Goal: Task Accomplishment & Management: Manage account settings

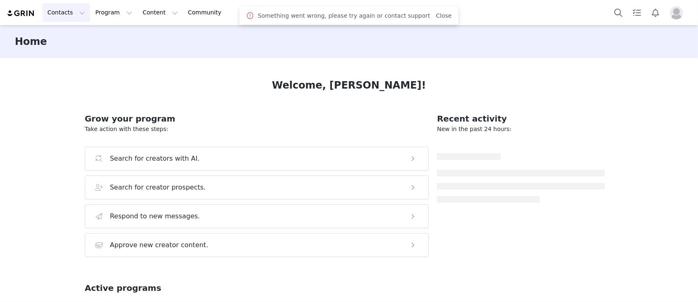
click at [78, 11] on button "Contacts Contacts" at bounding box center [65, 12] width 47 height 19
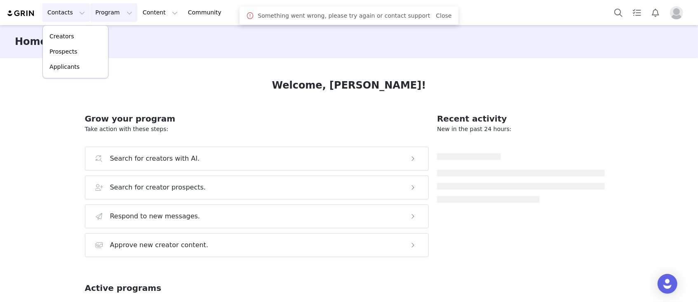
click at [119, 12] on button "Program Program" at bounding box center [113, 12] width 47 height 19
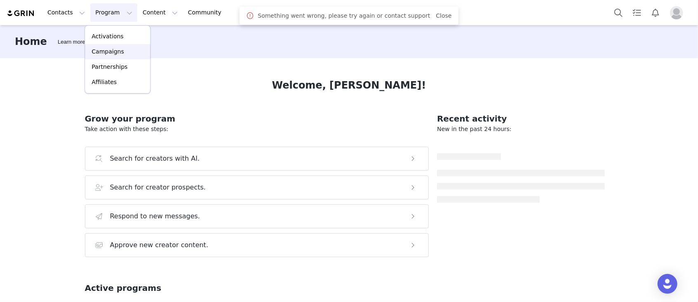
click at [121, 50] on div "Campaigns" at bounding box center [117, 51] width 55 height 9
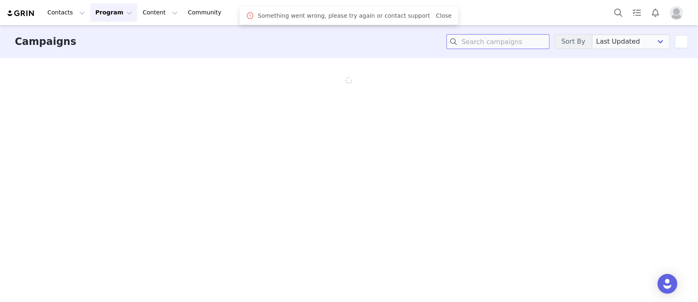
click at [514, 42] on input at bounding box center [497, 41] width 103 height 15
type input "pfp"
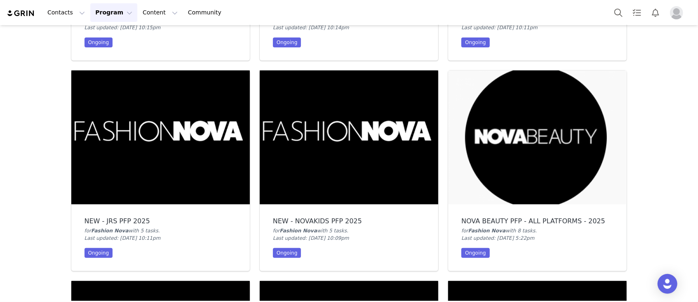
scroll to position [165, 0]
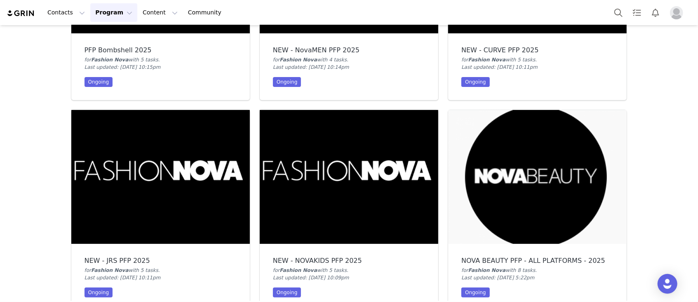
click at [120, 173] on img at bounding box center [160, 177] width 178 height 134
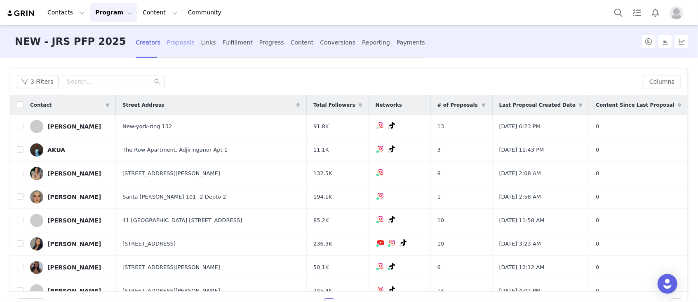
click at [167, 47] on div "Proposals" at bounding box center [181, 43] width 28 height 22
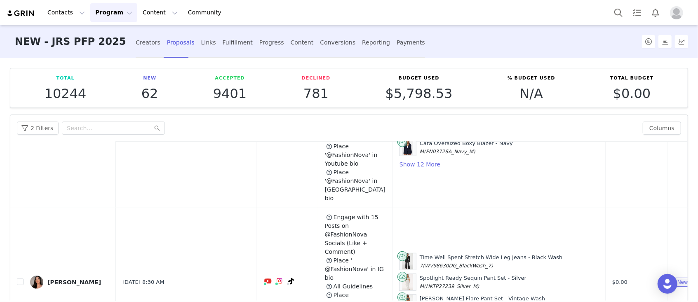
scroll to position [494, 0]
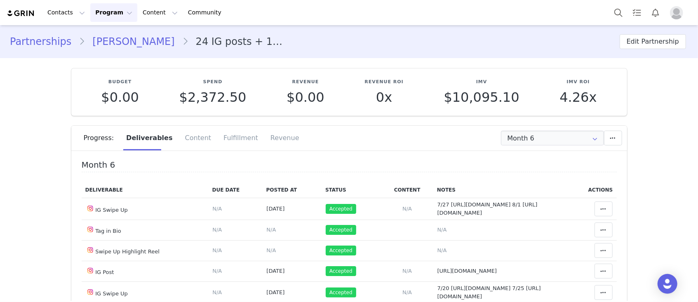
drag, startPoint x: 124, startPoint y: 42, endPoint x: 150, endPoint y: 88, distance: 52.9
click at [124, 42] on link "[PERSON_NAME]" at bounding box center [133, 41] width 97 height 15
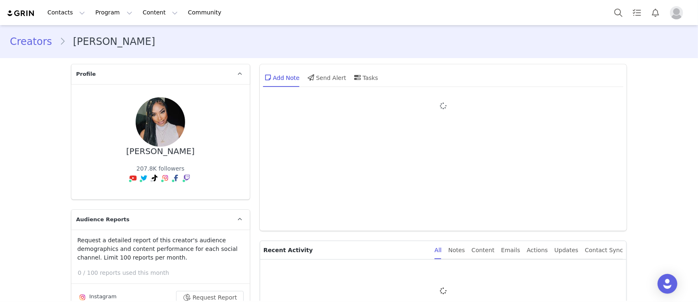
type input "+1 ([GEOGRAPHIC_DATA])"
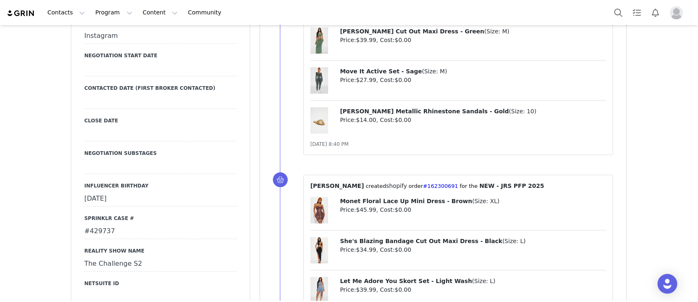
scroll to position [1319, 0]
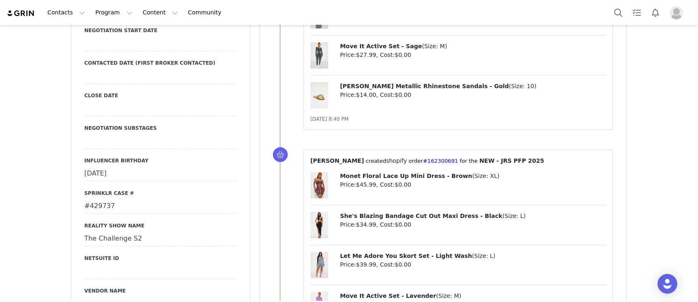
click at [95, 199] on div "#429737" at bounding box center [160, 206] width 152 height 15
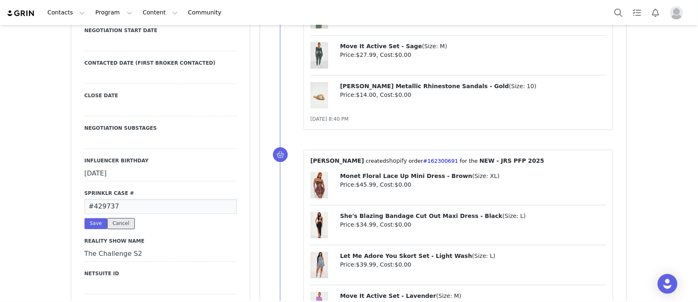
click at [116, 218] on button "Cancel" at bounding box center [121, 223] width 28 height 11
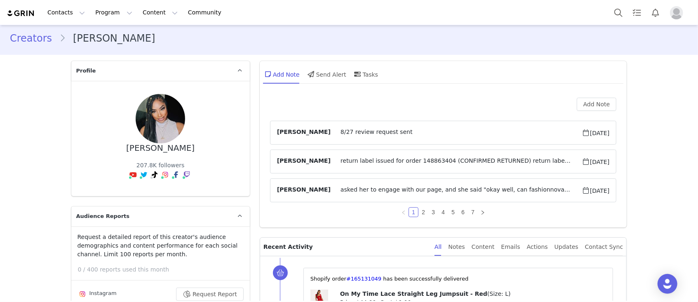
scroll to position [0, 0]
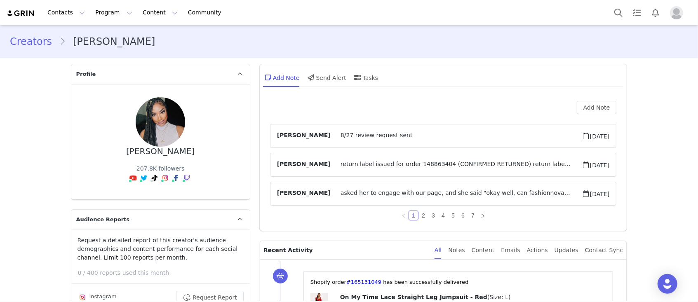
click at [593, 100] on div "Add Note [PERSON_NAME] 8/27 review request sent [DATE] [PERSON_NAME] return lab…" at bounding box center [443, 164] width 367 height 134
click at [586, 109] on button "Add Note" at bounding box center [596, 107] width 40 height 13
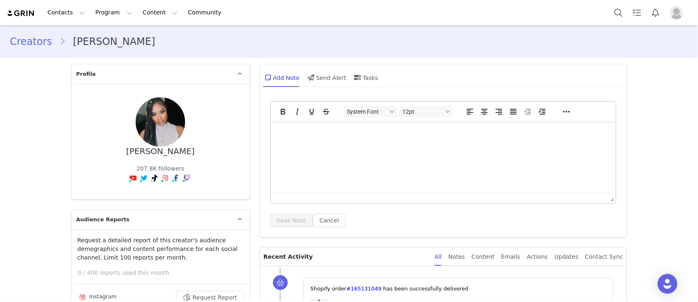
click at [280, 125] on html at bounding box center [442, 132] width 345 height 22
click at [298, 216] on button "Save Note" at bounding box center [291, 220] width 43 height 13
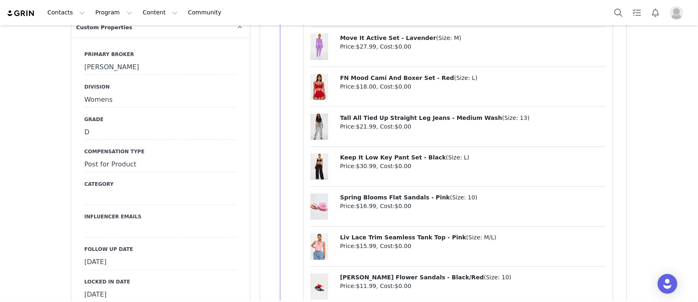
scroll to position [934, 0]
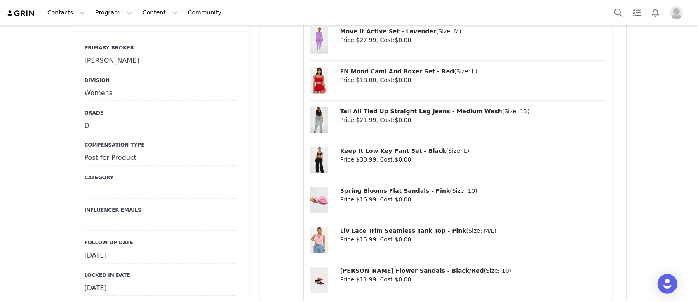
click at [103, 249] on div "August 27th, 2025" at bounding box center [160, 256] width 152 height 15
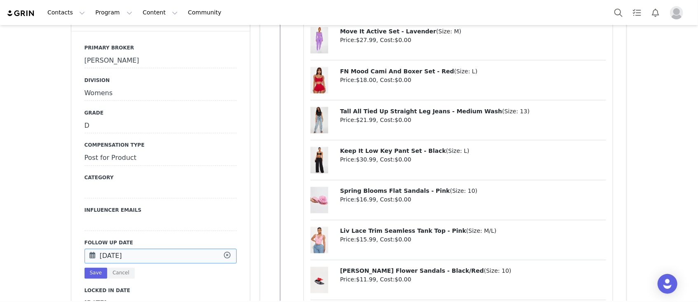
click at [103, 249] on input "Aug 27 2025" at bounding box center [160, 256] width 152 height 15
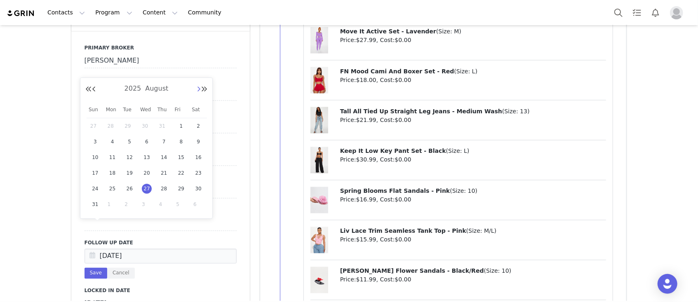
click at [198, 87] on button "Next Month" at bounding box center [199, 89] width 4 height 7
click at [112, 122] on span "1" at bounding box center [113, 126] width 10 height 10
type input "[DATE]"
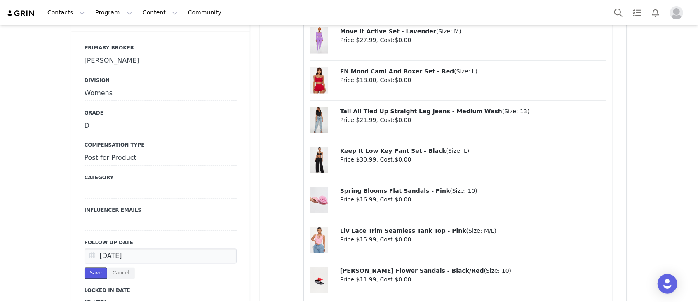
click at [89, 268] on button "Save" at bounding box center [95, 273] width 23 height 11
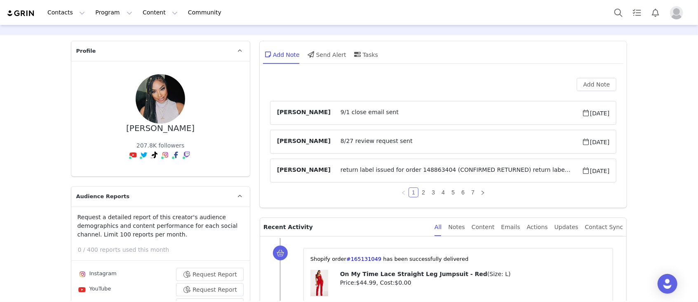
scroll to position [0, 0]
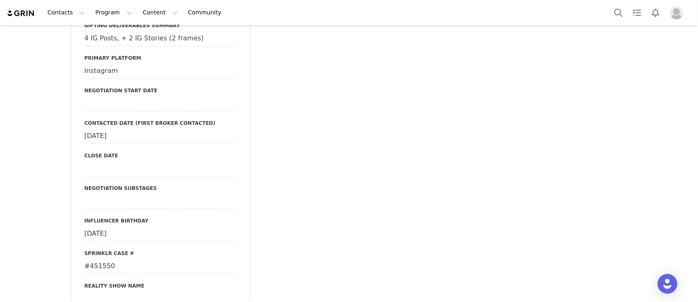
scroll to position [1373, 0]
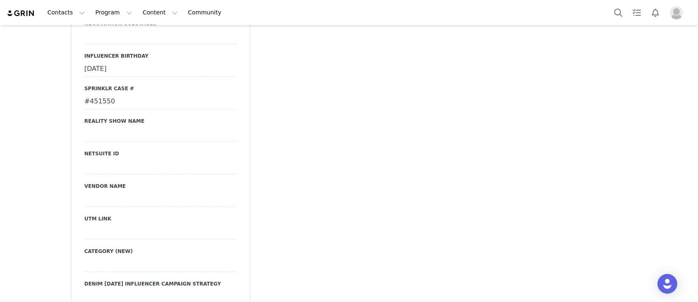
click at [102, 94] on div "#451550" at bounding box center [160, 101] width 152 height 15
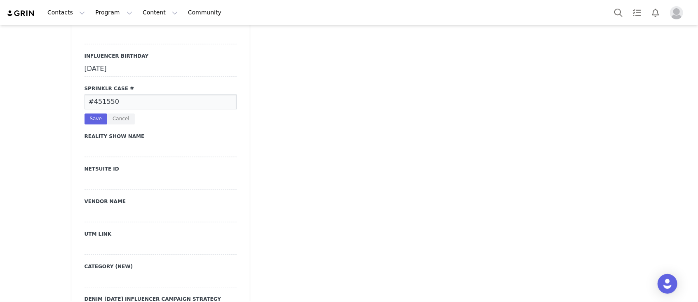
click at [102, 94] on input "#451550" at bounding box center [160, 101] width 152 height 15
click at [119, 113] on button "Cancel" at bounding box center [121, 118] width 28 height 11
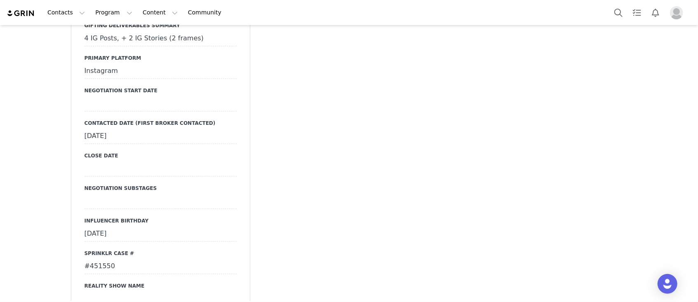
scroll to position [1263, 0]
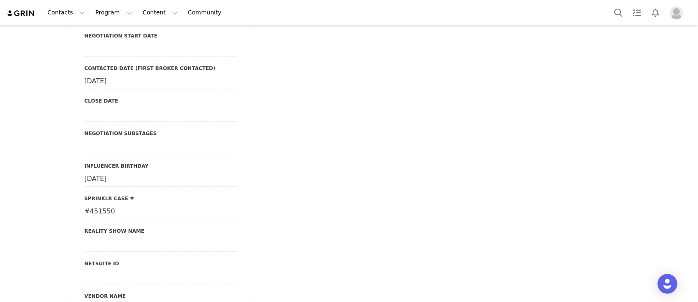
click at [98, 204] on div "#451550" at bounding box center [160, 211] width 152 height 15
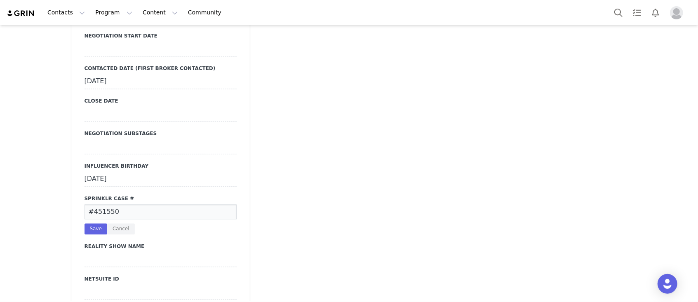
click at [98, 204] on input "#451550" at bounding box center [160, 211] width 152 height 15
click at [119, 223] on button "Cancel" at bounding box center [121, 228] width 28 height 11
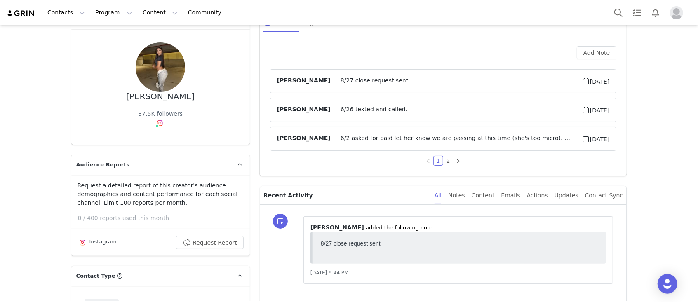
scroll to position [0, 0]
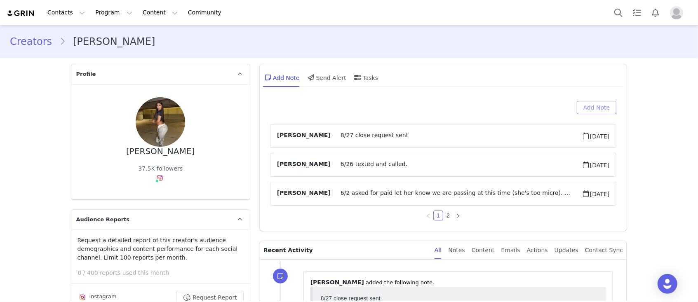
click at [603, 105] on button "Add Note" at bounding box center [596, 107] width 40 height 13
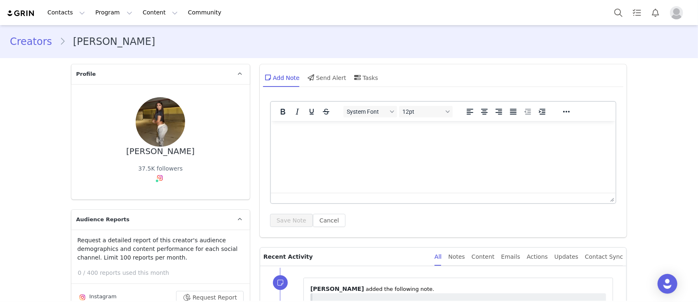
click at [356, 137] on html at bounding box center [442, 132] width 345 height 22
click at [303, 212] on div "System Font 12pt To open the popup, press Shift+Enter To open the popup, press …" at bounding box center [443, 164] width 347 height 126
click at [296, 220] on button "Save Note" at bounding box center [291, 220] width 43 height 13
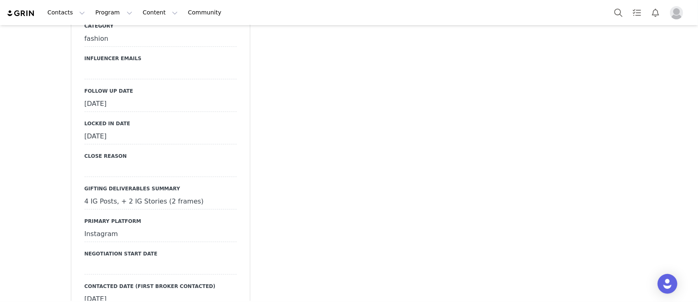
scroll to position [989, 0]
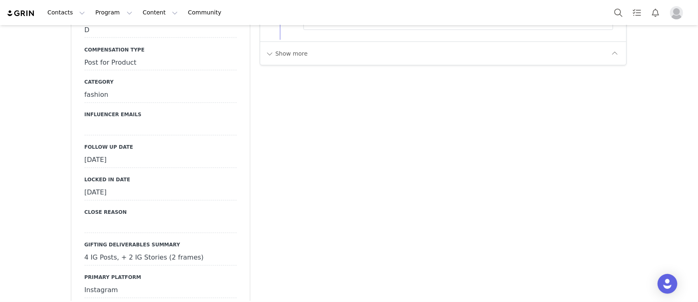
click at [129, 153] on div "August 9th, 2025" at bounding box center [160, 160] width 152 height 15
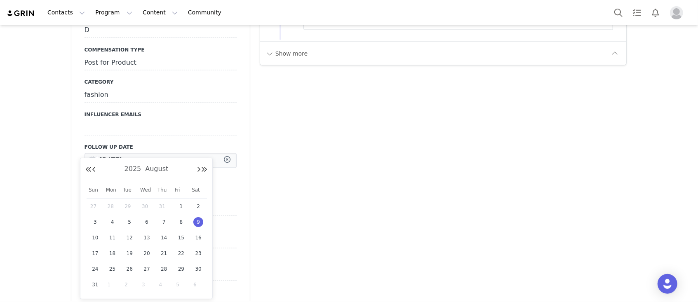
click at [129, 153] on input "Aug 09 2025" at bounding box center [160, 160] width 152 height 15
click at [197, 168] on button "Next Month" at bounding box center [199, 169] width 4 height 7
click at [115, 206] on span "1" at bounding box center [113, 206] width 10 height 10
type input "Sep 01 2025"
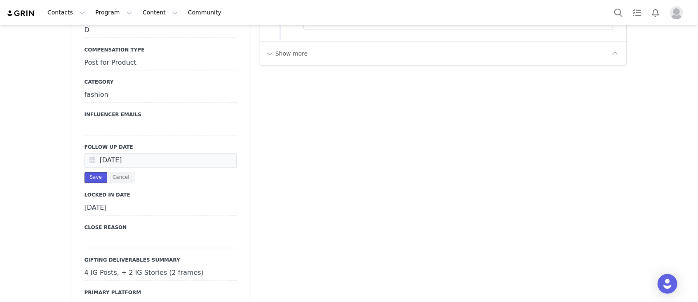
click at [95, 172] on button "Save" at bounding box center [95, 177] width 23 height 11
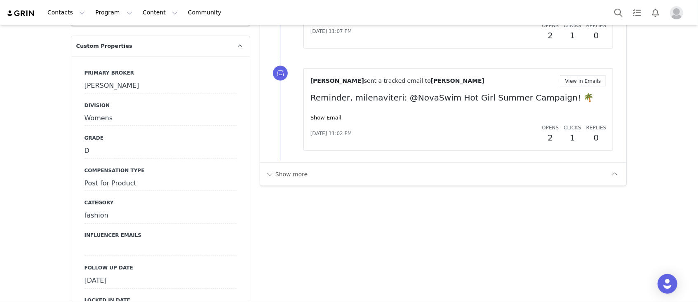
scroll to position [1044, 0]
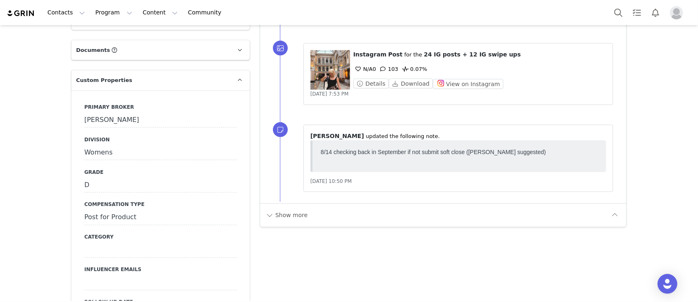
scroll to position [989, 0]
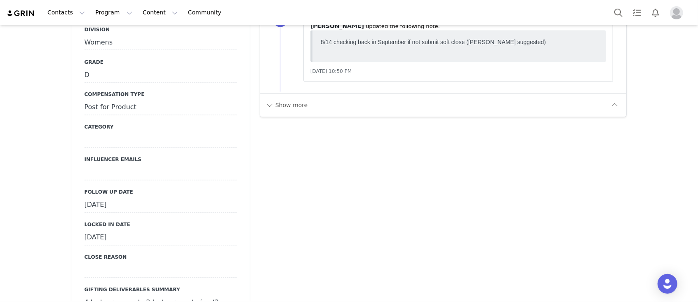
click at [129, 198] on div "[DATE]" at bounding box center [160, 205] width 152 height 15
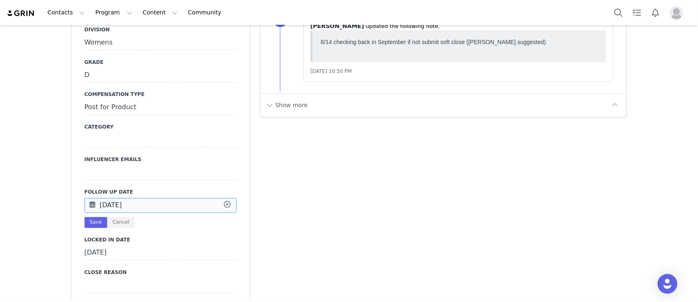
click at [129, 198] on input "[DATE]" at bounding box center [160, 205] width 152 height 15
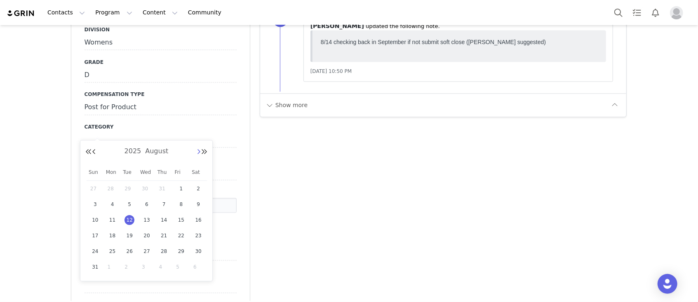
click at [198, 154] on button "Next Month" at bounding box center [199, 152] width 4 height 7
click at [115, 185] on span "1" at bounding box center [113, 189] width 10 height 10
type input "[DATE]"
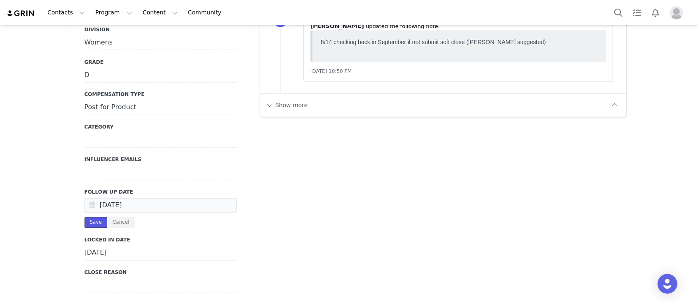
click at [93, 217] on button "Save" at bounding box center [95, 222] width 23 height 11
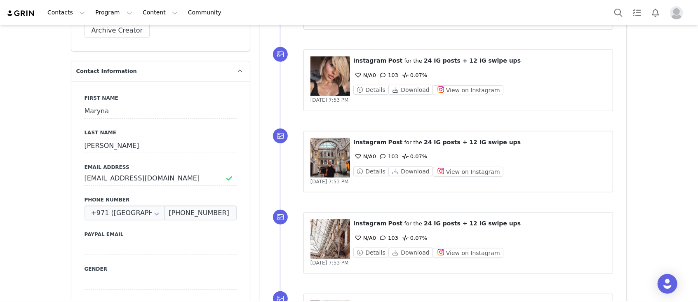
scroll to position [0, 0]
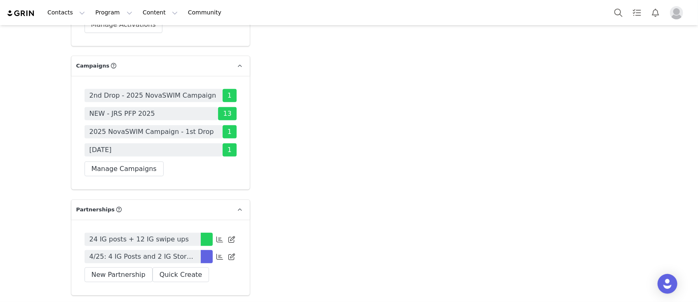
scroll to position [2637, 0]
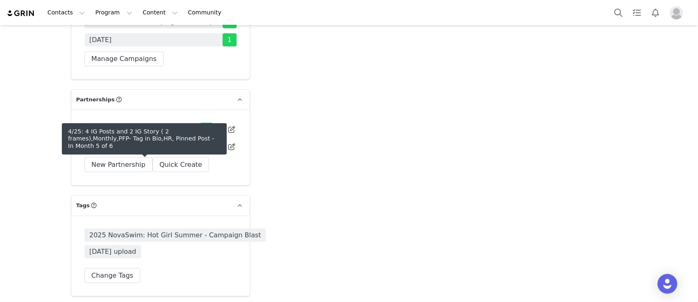
click at [187, 152] on span "4/25: 4 IG Posts and 2 IG Story ( 2 frames),Monthly,PFP- Tag in Bio,HR, Pinned …" at bounding box center [142, 147] width 106 height 10
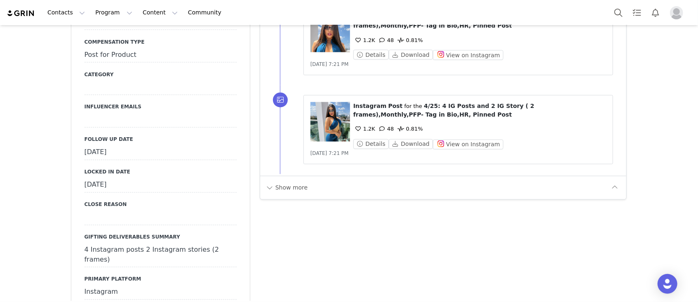
scroll to position [1044, 0]
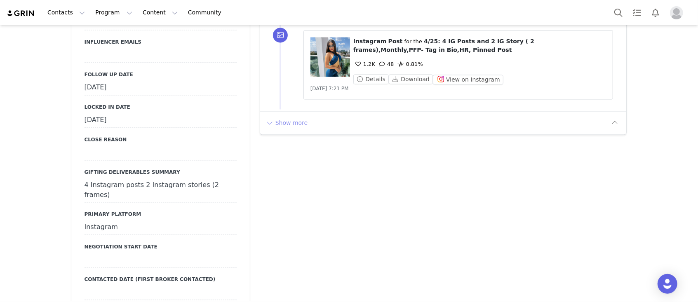
click at [275, 117] on button "Show more" at bounding box center [286, 123] width 43 height 13
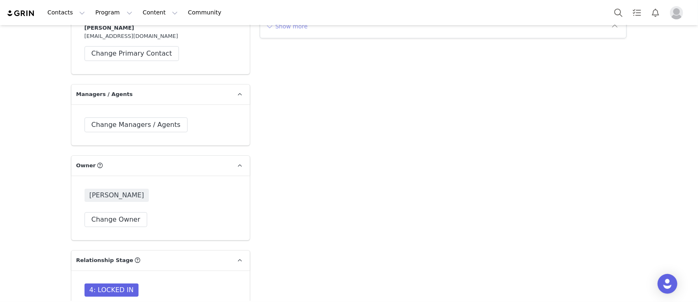
scroll to position [1923, 0]
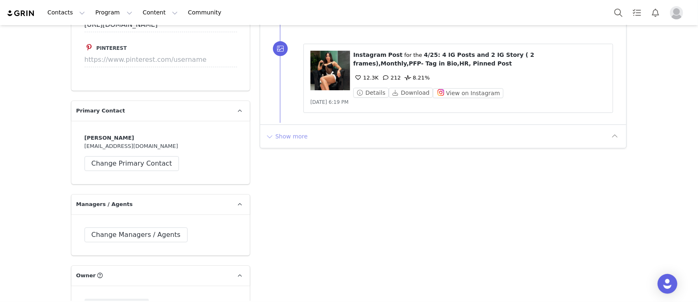
click at [280, 130] on button "Show more" at bounding box center [286, 136] width 43 height 13
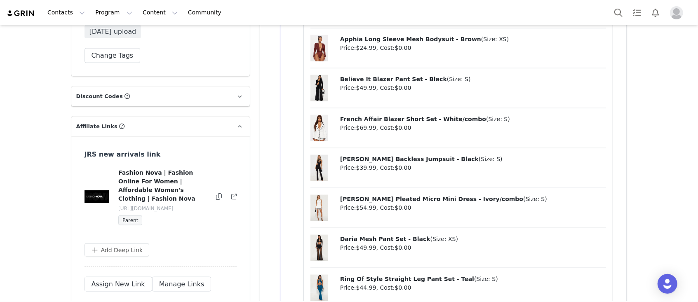
scroll to position [2802, 0]
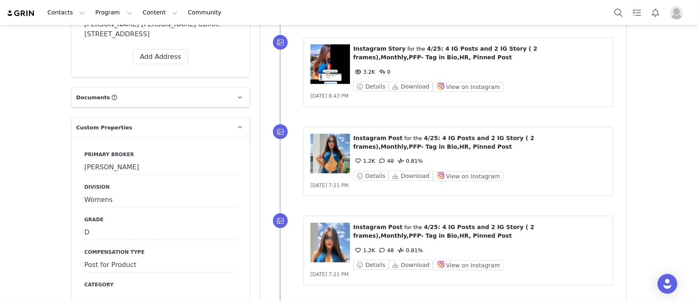
scroll to position [934, 0]
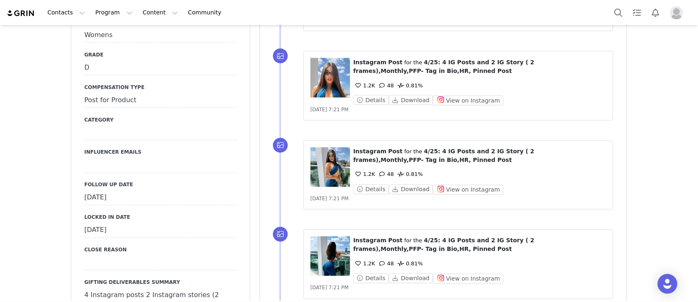
click at [98, 191] on div "[DATE]" at bounding box center [160, 198] width 152 height 15
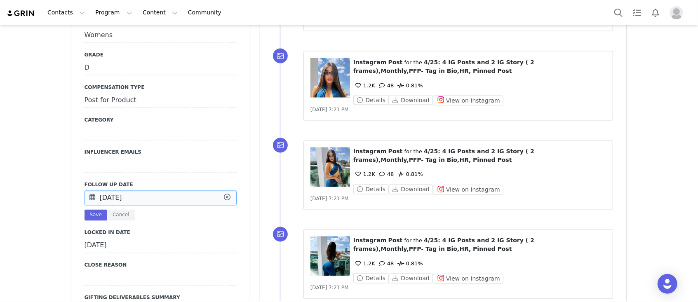
click at [98, 191] on input "[DATE]" at bounding box center [160, 198] width 152 height 15
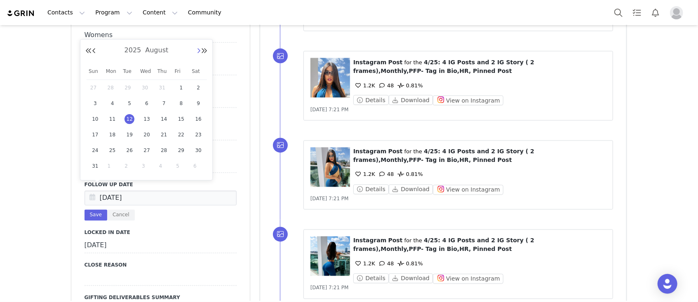
click at [197, 51] on button "Next Month" at bounding box center [199, 51] width 4 height 7
click at [113, 91] on span "1" at bounding box center [113, 88] width 10 height 10
type input "[DATE]"
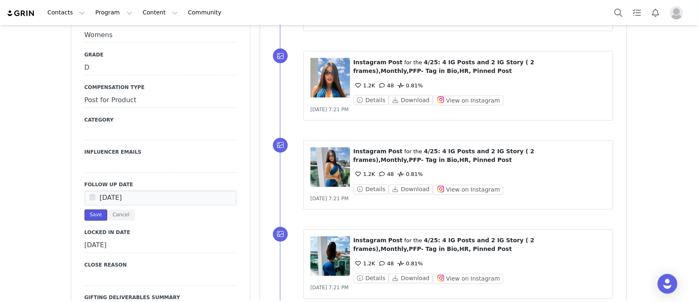
click at [94, 210] on button "Save" at bounding box center [95, 215] width 23 height 11
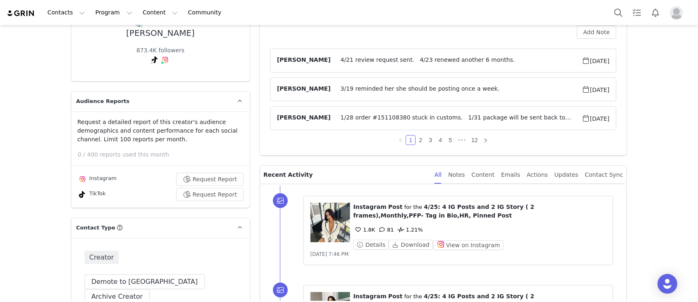
scroll to position [0, 0]
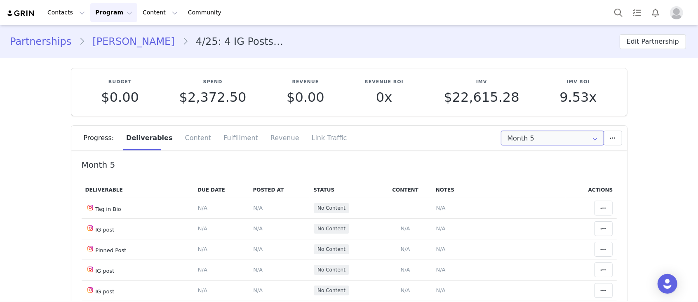
click at [522, 137] on input "Month 5" at bounding box center [552, 138] width 103 height 15
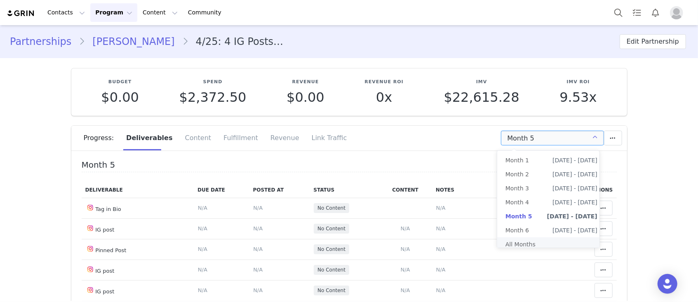
click at [523, 226] on li "All Months" at bounding box center [551, 244] width 108 height 14
type input "All"
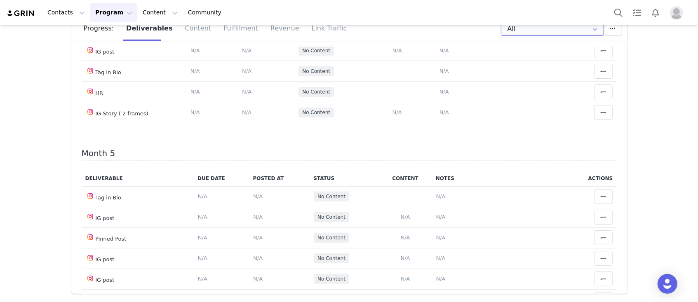
scroll to position [844, 0]
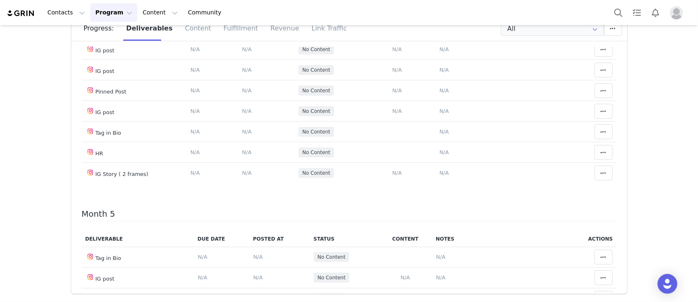
click at [523, 12] on icon at bounding box center [603, 8] width 6 height 7
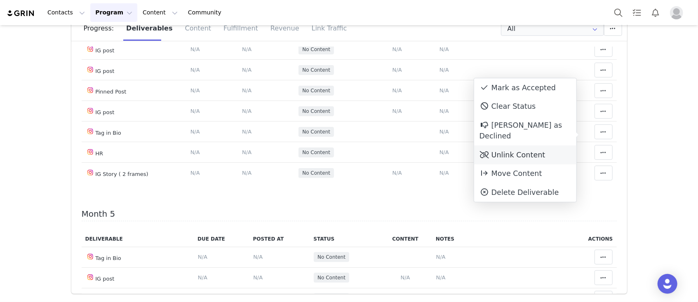
click at [523, 145] on div "Unlink Content" at bounding box center [525, 154] width 102 height 19
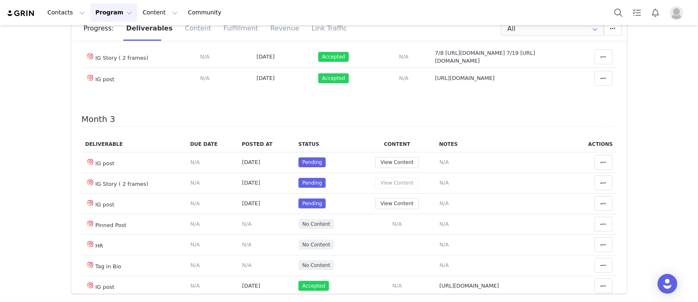
scroll to position [549, 0]
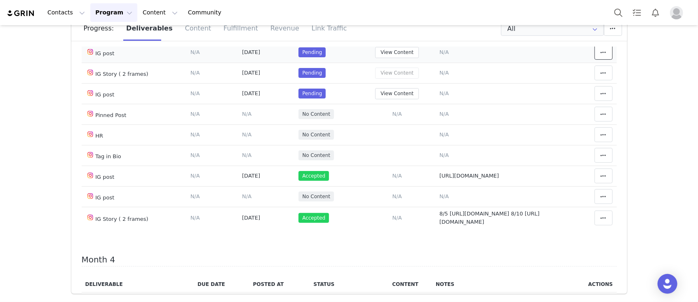
click at [523, 56] on icon at bounding box center [603, 52] width 6 height 7
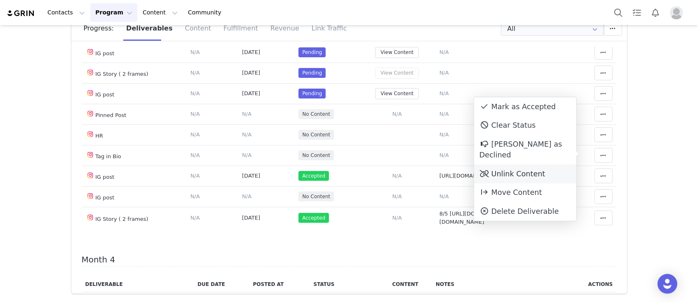
click at [523, 166] on div "Unlink Content" at bounding box center [525, 173] width 102 height 19
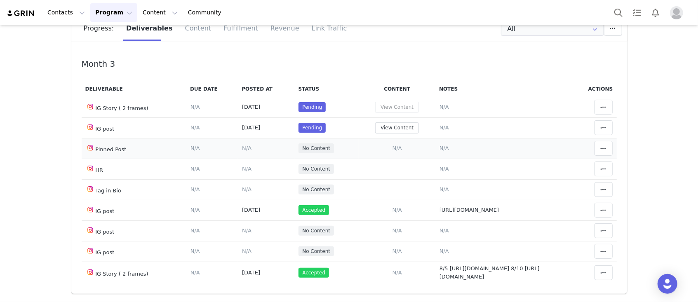
scroll to position [604, 0]
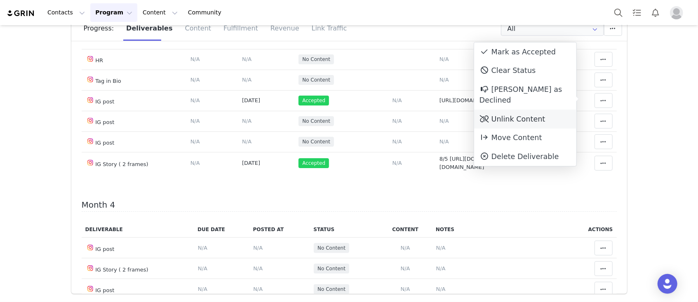
click at [523, 112] on div "Unlink Content" at bounding box center [525, 119] width 102 height 19
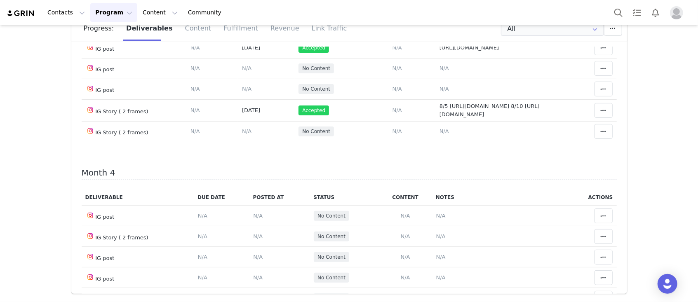
scroll to position [569, 0]
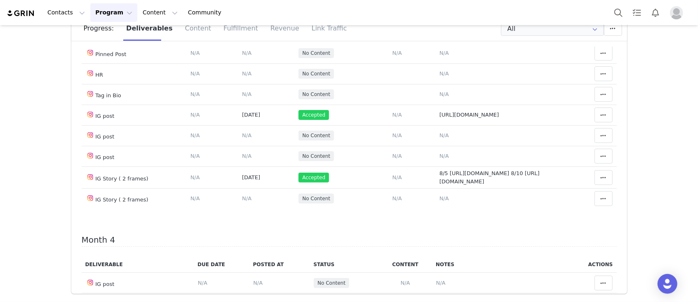
click at [523, 40] on button at bounding box center [603, 32] width 18 height 15
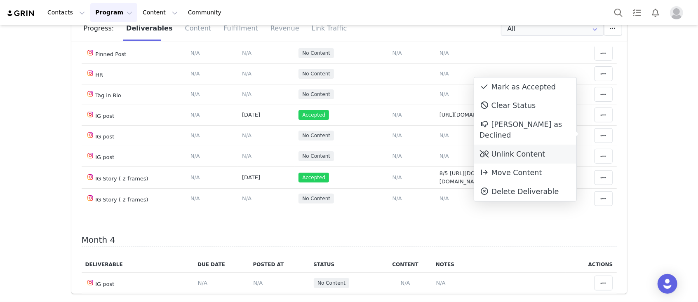
click at [523, 145] on div "Unlink Content" at bounding box center [525, 154] width 102 height 19
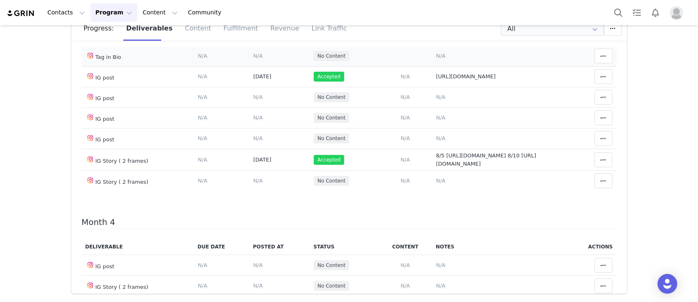
scroll to position [604, 0]
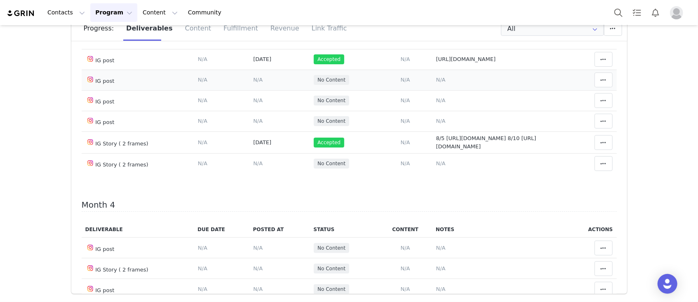
click at [436, 83] on span "N/A" at bounding box center [440, 80] width 9 height 6
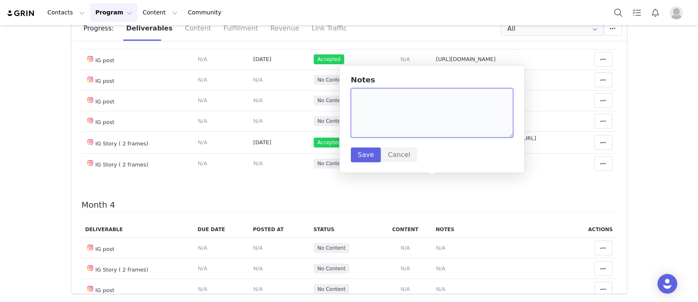
click at [392, 106] on textarea at bounding box center [432, 112] width 162 height 49
paste textarea "https://www.instagram.com/p/DNYx-JAOdGZ/?img_index=1"
type textarea "https://www.instagram.com/p/DNYx-JAOdGZ/?img_index=1"
click at [368, 155] on button "Save" at bounding box center [366, 155] width 30 height 15
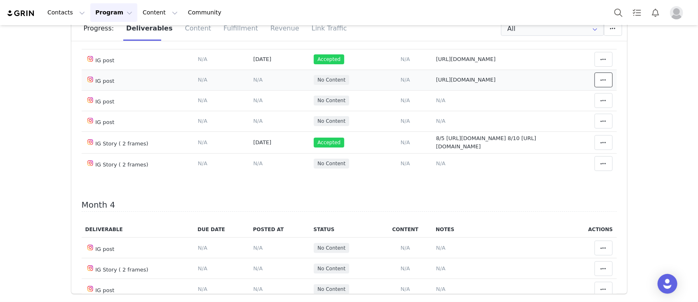
click at [523, 87] on button at bounding box center [603, 80] width 18 height 15
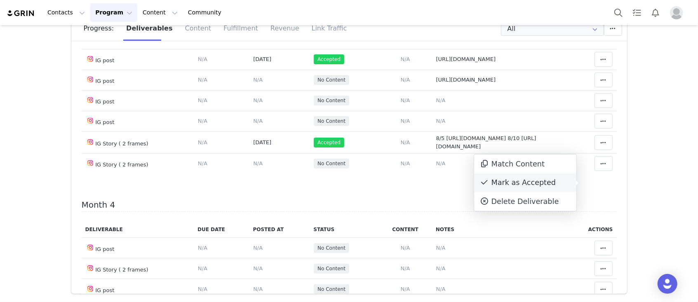
click at [523, 182] on div "Mark as Accepted" at bounding box center [525, 182] width 102 height 19
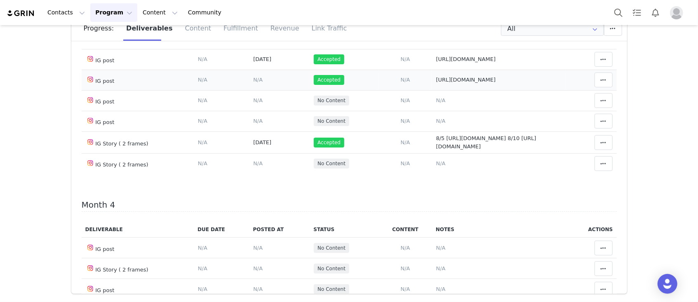
click at [253, 83] on span "N/A" at bounding box center [257, 80] width 9 height 6
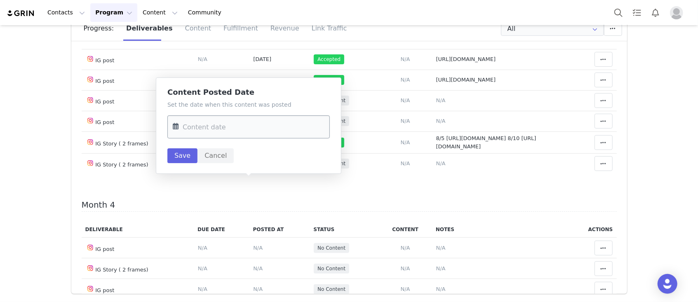
click at [248, 127] on input "text" at bounding box center [248, 126] width 162 height 23
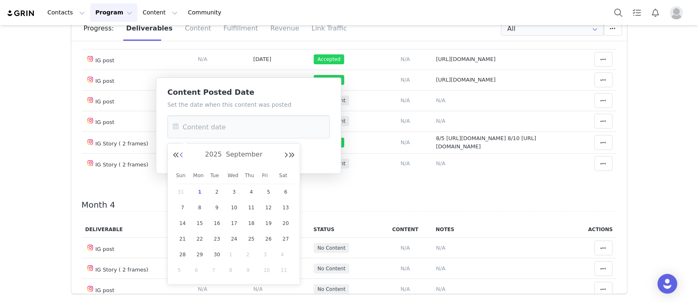
click at [182, 156] on button "Previous Month" at bounding box center [181, 155] width 4 height 7
click at [266, 226] on span "15" at bounding box center [268, 223] width 10 height 10
type input "Aug 15 2025"
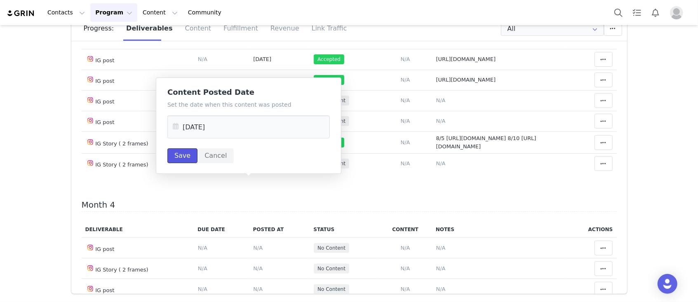
click at [177, 154] on button "Save" at bounding box center [182, 155] width 30 height 15
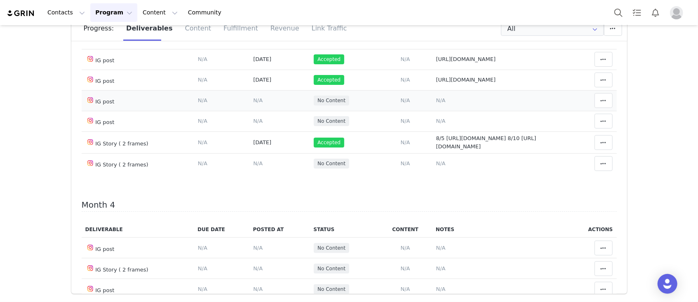
scroll to position [659, 0]
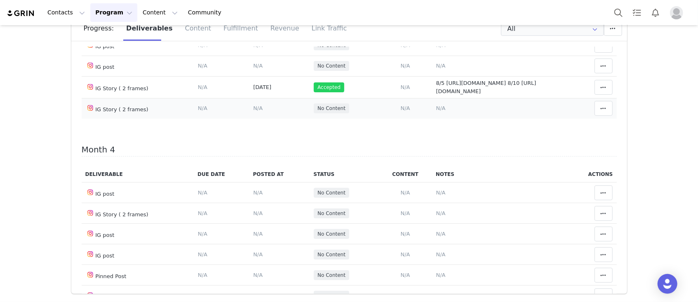
click at [437, 119] on td "Notes Save Cancel N/A" at bounding box center [499, 108] width 134 height 21
click at [436, 111] on span "N/A" at bounding box center [440, 108] width 9 height 6
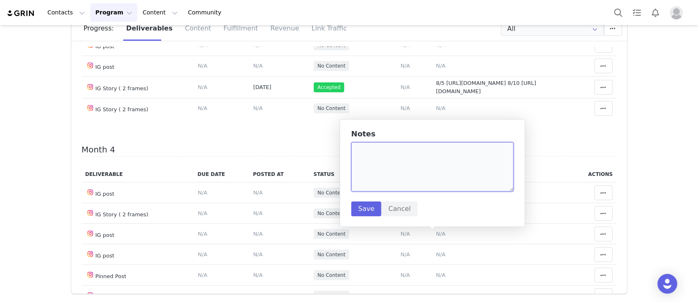
paste textarea "https://static-resources.creatoriq.com/instagram-stories/videos/370142179031682…"
click at [356, 149] on textarea "https://static-resources.creatoriq.com/instagram-stories/videos/370142179031682…" at bounding box center [432, 166] width 162 height 49
type textarea "8/17 https://static-resources.creatoriq.com/instagram-stories/videos/3701421790…"
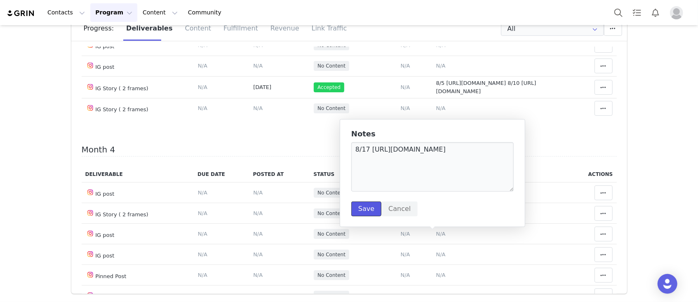
click at [369, 207] on button "Save" at bounding box center [366, 208] width 30 height 15
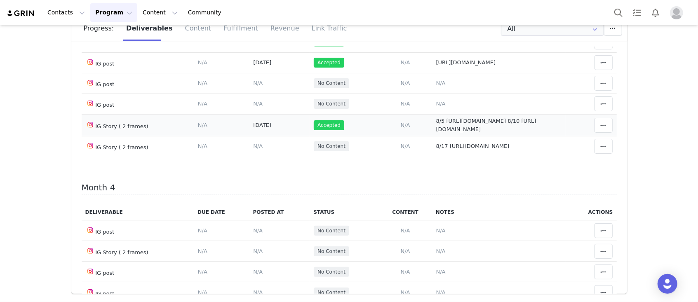
scroll to position [604, 0]
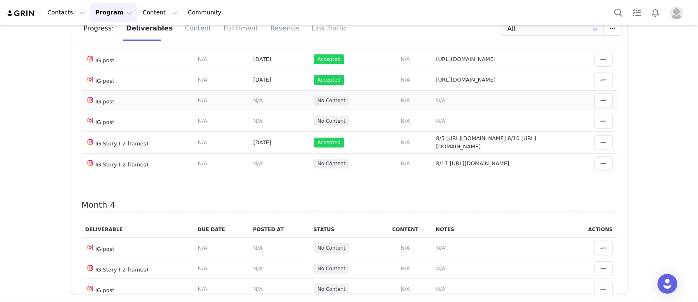
click at [436, 103] on span "N/A" at bounding box center [440, 100] width 9 height 6
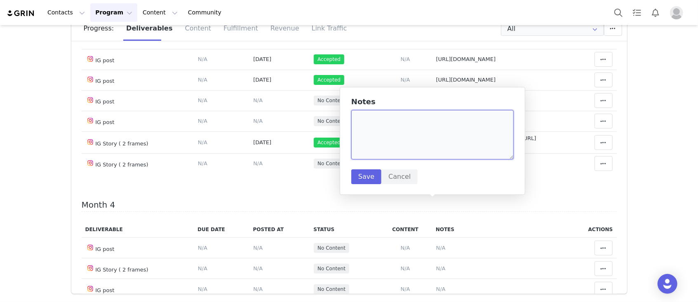
click at [427, 140] on textarea at bounding box center [432, 134] width 162 height 49
paste textarea "https://www.instagram.com/p/DNtbN8h3K7Z/?img_index=1"
type textarea "https://www.instagram.com/p/DNtbN8h3K7Z/?img_index=1"
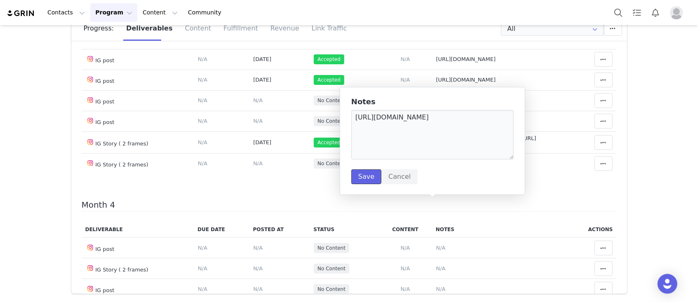
click at [363, 173] on button "Save" at bounding box center [366, 176] width 30 height 15
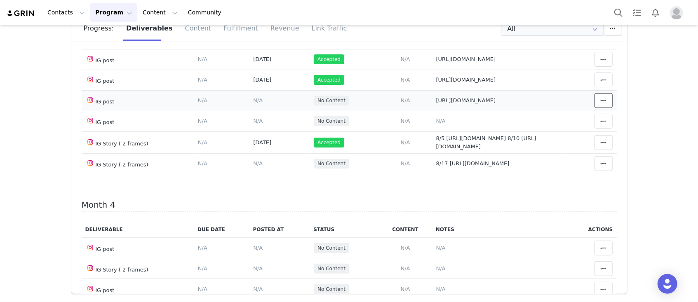
click at [523, 108] on button at bounding box center [603, 100] width 18 height 15
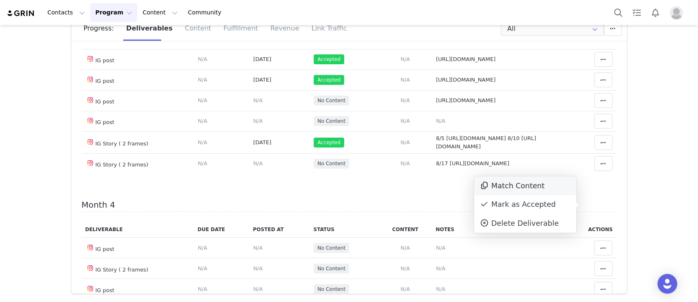
drag, startPoint x: 557, startPoint y: 200, endPoint x: 548, endPoint y: 178, distance: 23.3
click at [523, 200] on div "Mark as Accepted" at bounding box center [525, 204] width 102 height 19
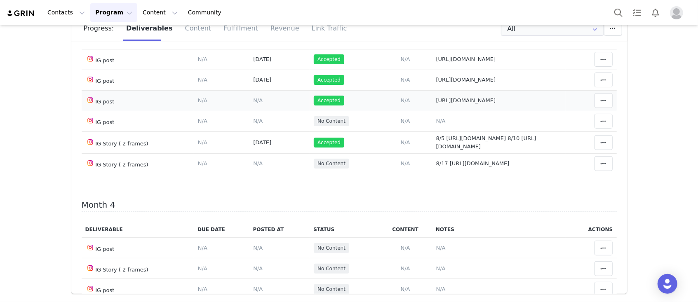
click at [253, 103] on span "N/A" at bounding box center [257, 100] width 9 height 6
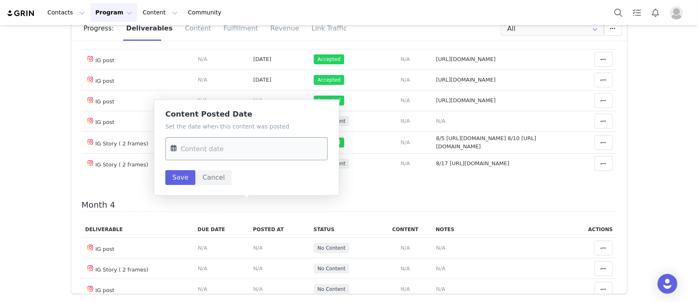
click at [264, 141] on input "text" at bounding box center [246, 148] width 162 height 23
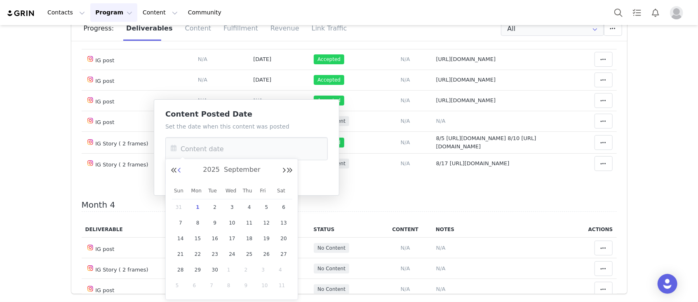
click at [179, 172] on button "Previous Month" at bounding box center [179, 170] width 4 height 7
click at [277, 226] on div "23" at bounding box center [283, 254] width 17 height 12
type input "Aug 23 2025"
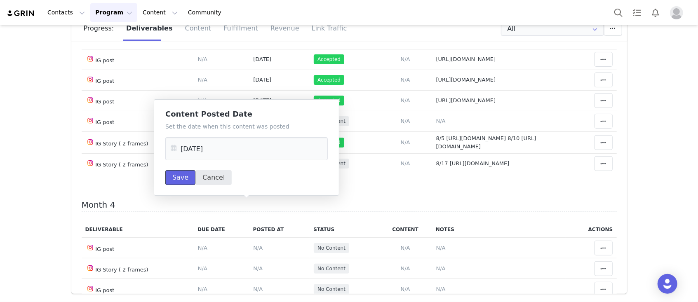
click at [182, 174] on button "Save" at bounding box center [180, 177] width 30 height 15
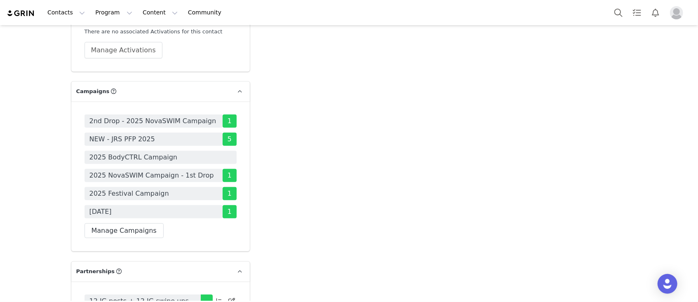
scroll to position [2582, 0]
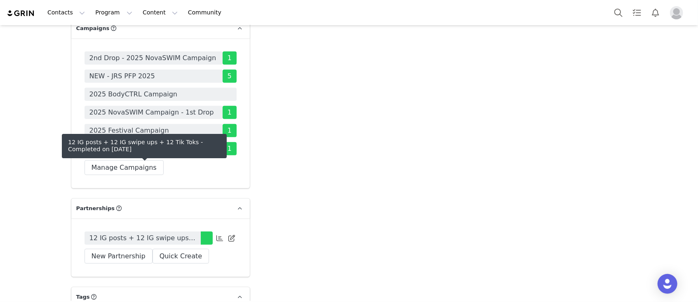
click at [180, 233] on span "12 IG posts + 12 IG swipe ups + 12 Tik Toks" at bounding box center [142, 238] width 106 height 10
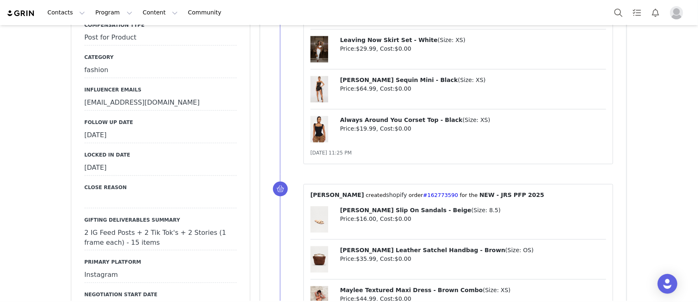
scroll to position [934, 0]
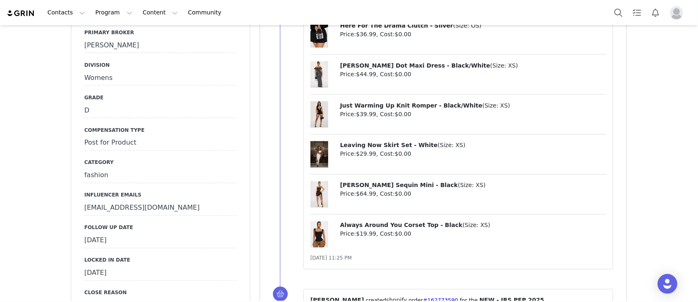
click at [131, 234] on div "[DATE]" at bounding box center [160, 241] width 152 height 15
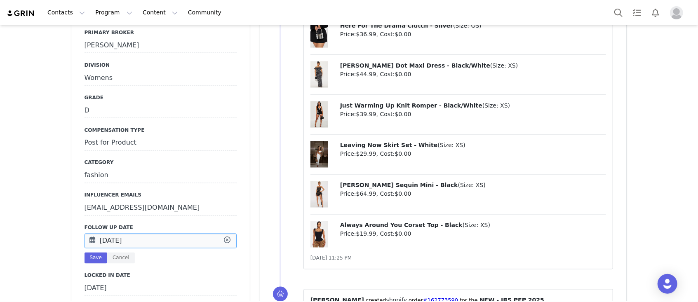
click at [131, 234] on input "[DATE]" at bounding box center [160, 241] width 152 height 15
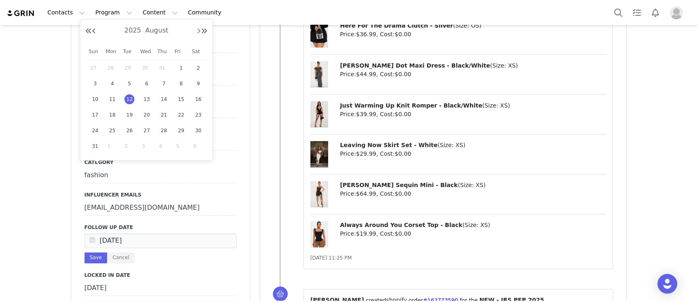
click at [198, 30] on button "Next Month" at bounding box center [199, 31] width 4 height 7
click at [114, 68] on span "1" at bounding box center [113, 68] width 10 height 10
type input "[DATE]"
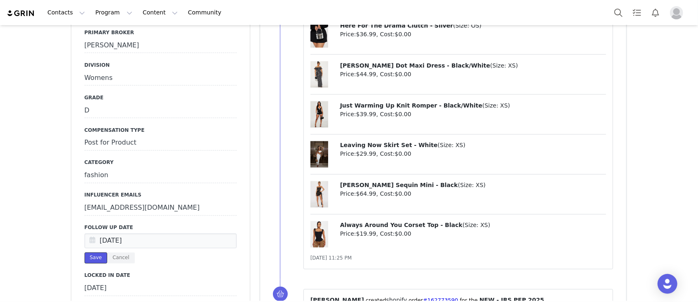
click at [92, 253] on button "Save" at bounding box center [95, 258] width 23 height 11
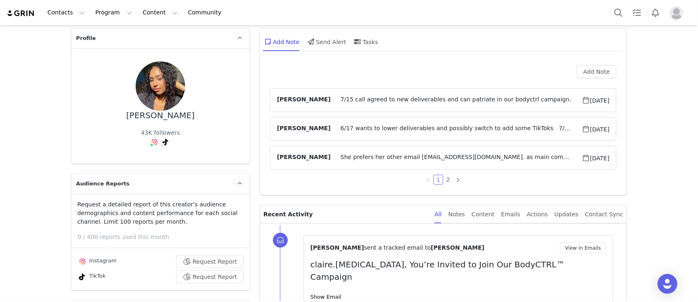
scroll to position [0, 0]
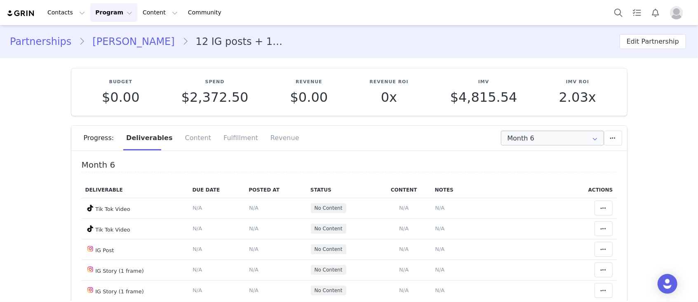
click at [523, 139] on icon at bounding box center [594, 138] width 13 height 15
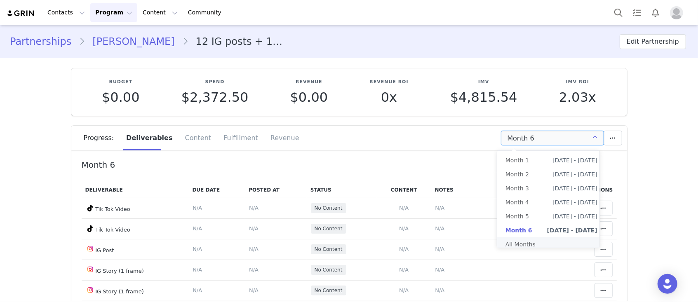
click at [523, 226] on li "All Months" at bounding box center [551, 244] width 108 height 14
type input "All"
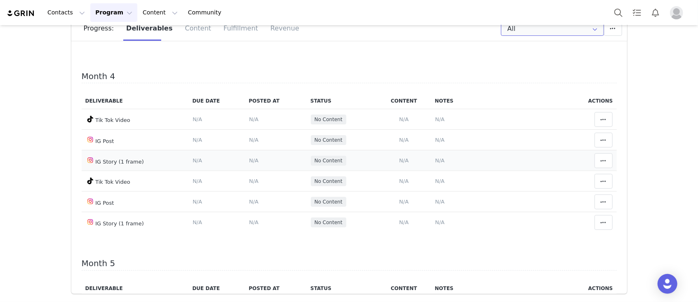
scroll to position [494, 0]
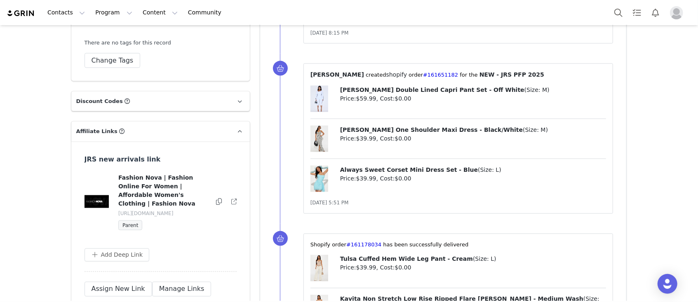
scroll to position [2692, 0]
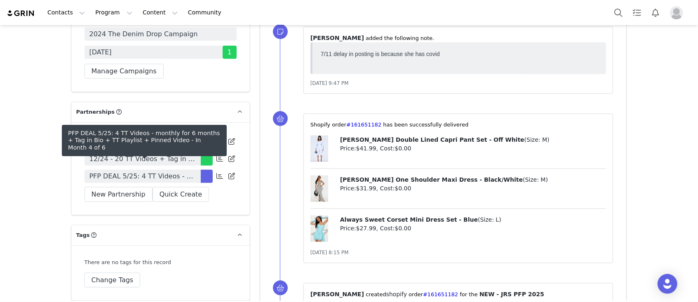
click at [185, 171] on span "PFP DEAL 5/25: 4 TT Videos - monthly for 6 months + Tag in Bio + TT Playlist + …" at bounding box center [142, 176] width 106 height 10
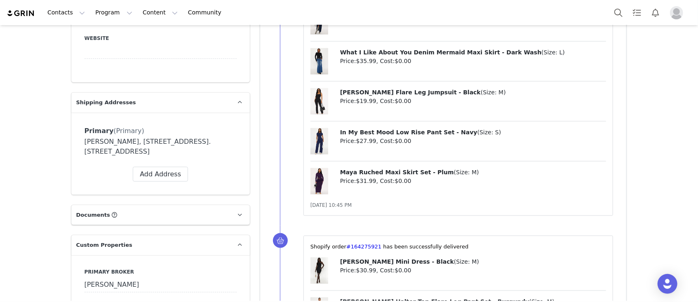
scroll to position [714, 0]
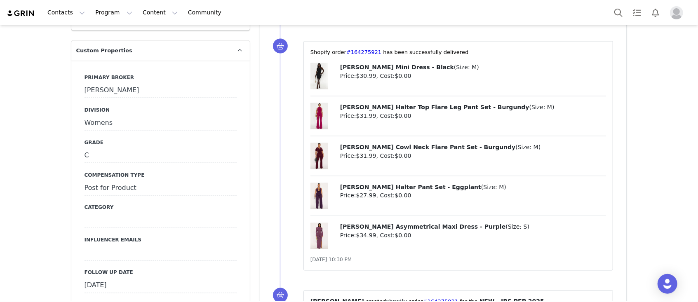
scroll to position [1044, 0]
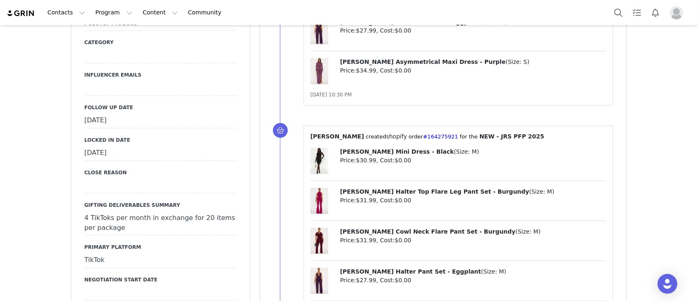
click at [125, 114] on div "[DATE]" at bounding box center [160, 121] width 152 height 15
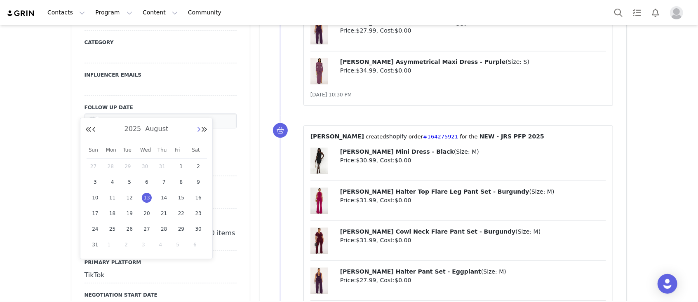
click at [199, 129] on button "Next Month" at bounding box center [199, 129] width 4 height 7
click at [113, 170] on span "1" at bounding box center [113, 167] width 10 height 10
type input "Sep 01 2025"
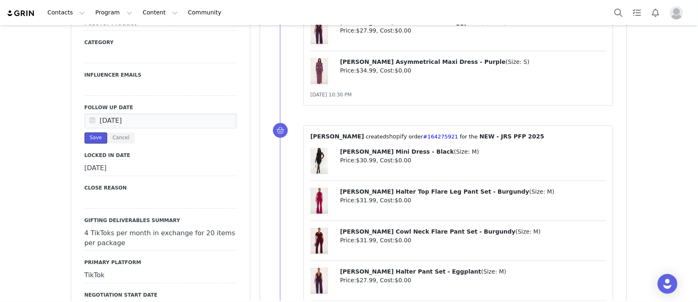
click at [91, 133] on button "Save" at bounding box center [95, 138] width 23 height 11
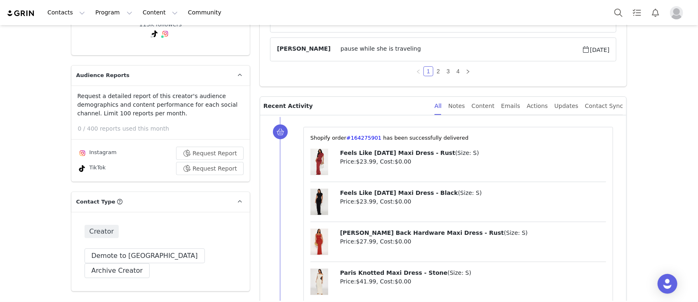
scroll to position [110, 0]
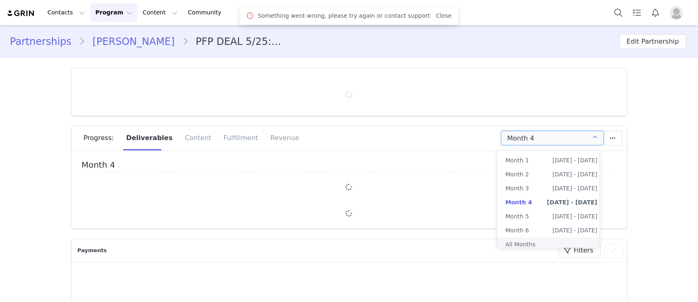
type input "+1 ([GEOGRAPHIC_DATA])"
click at [523, 226] on ul "Month 1 [DATE] - [DATE] Month 2 [DATE] - [DATE] Month 3 [DATE] - [DATE] Month 4…" at bounding box center [551, 202] width 108 height 103
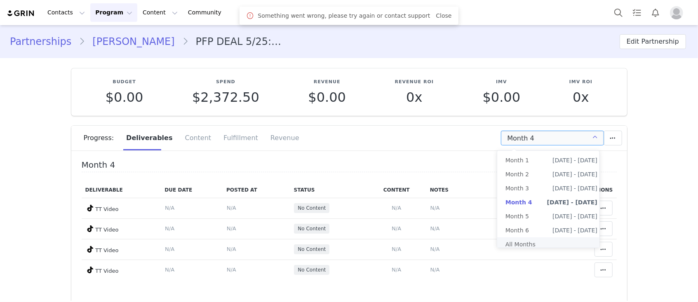
click at [523, 226] on li "All Months" at bounding box center [551, 244] width 108 height 14
type input "All"
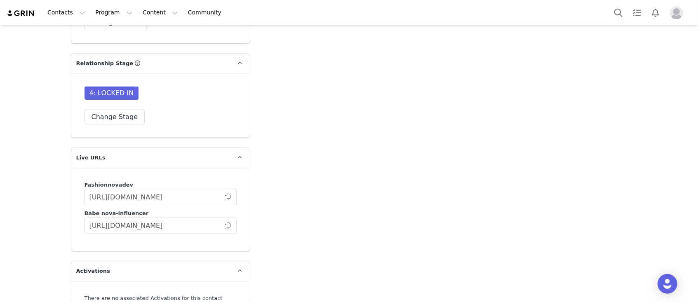
scroll to position [2527, 0]
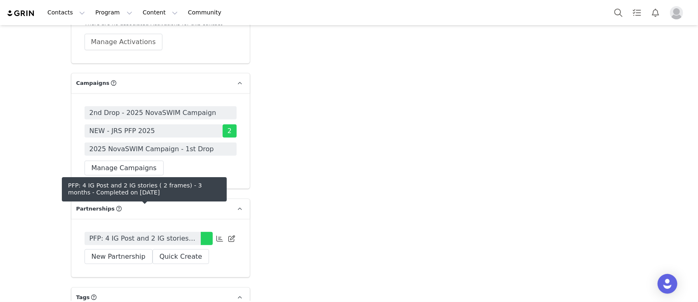
click at [181, 234] on span "PFP: 4 IG Post and 2 IG stories ( 2 frames) - 3 months" at bounding box center [142, 239] width 106 height 10
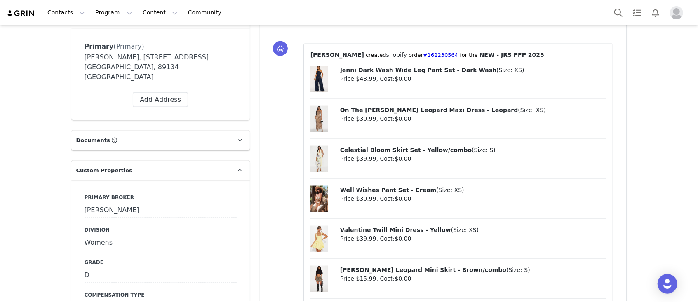
scroll to position [934, 0]
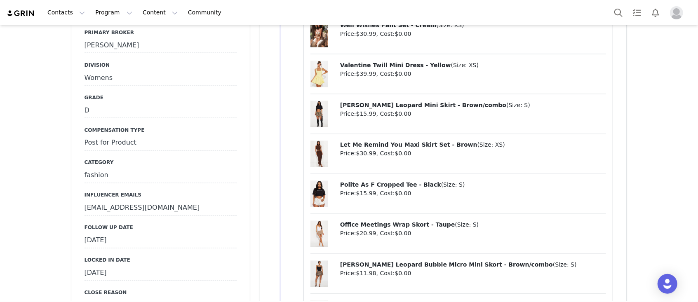
click at [128, 234] on div "[DATE]" at bounding box center [160, 241] width 152 height 15
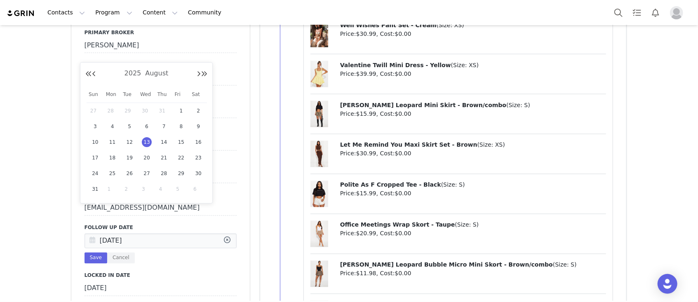
click at [128, 234] on input "[DATE]" at bounding box center [160, 241] width 152 height 15
click at [198, 74] on button "Next Month" at bounding box center [199, 74] width 4 height 7
click at [112, 114] on span "1" at bounding box center [113, 111] width 10 height 10
type input "[DATE]"
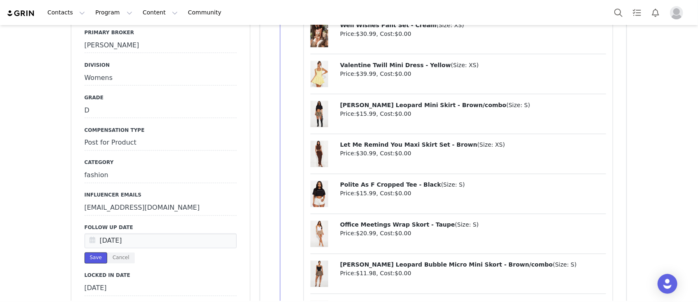
click at [91, 253] on button "Save" at bounding box center [95, 258] width 23 height 11
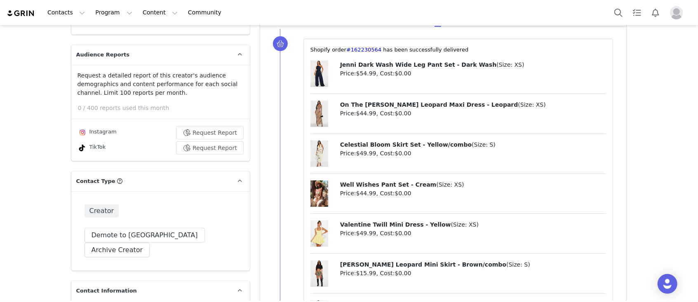
scroll to position [0, 0]
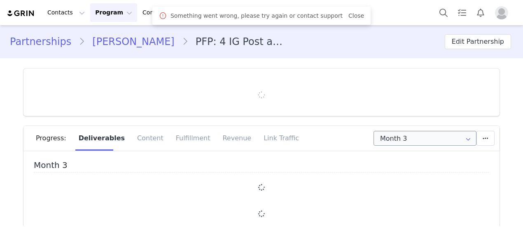
type input "+49 ([GEOGRAPHIC_DATA])"
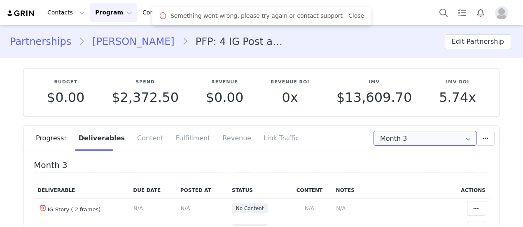
click at [477, 134] on input "Month 3" at bounding box center [425, 138] width 103 height 15
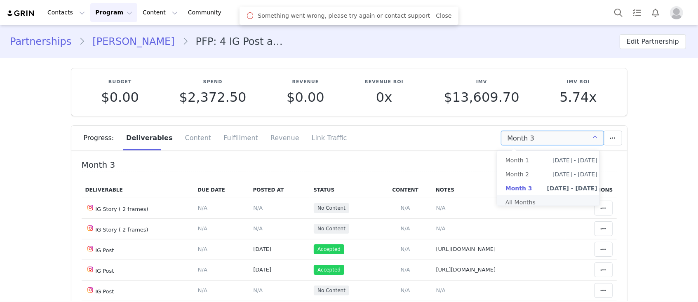
click at [518, 204] on li "All Months" at bounding box center [551, 202] width 108 height 14
type input "All"
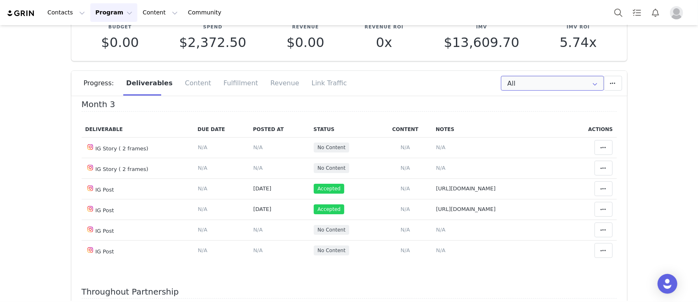
scroll to position [360, 0]
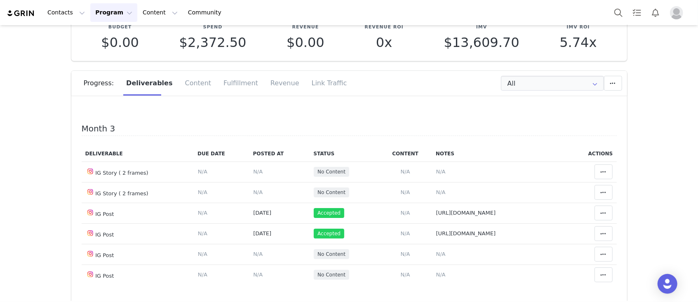
click at [468, 70] on span "6/27 https://static-resources.creatoriq.com/instagram-stories/thumbs/3664067222…" at bounding box center [475, 67] width 73 height 6
type textarea "6/27 https://static-resources.creatoriq.com/instagram-stories/thumbs/3664067222…"
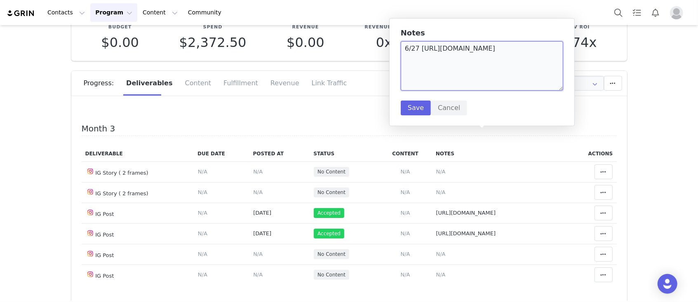
click at [523, 73] on textarea "6/27 https://static-resources.creatoriq.com/instagram-stories/thumbs/3664067222…" at bounding box center [481, 65] width 162 height 49
paste textarea "https://static-resources.creatoriq.com/instagram-stories/videos/369888796637428…"
type textarea "6/27 https://static-resources.creatoriq.com/instagram-stories/thumbs/3664067222…"
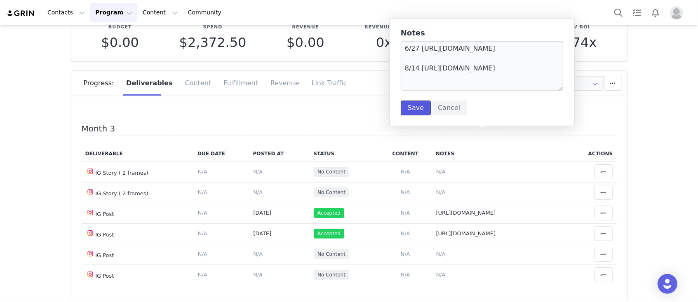
click at [412, 109] on button "Save" at bounding box center [415, 108] width 30 height 15
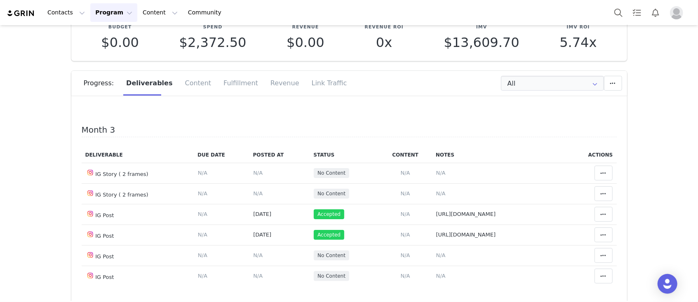
click at [523, 71] on icon at bounding box center [603, 67] width 6 height 7
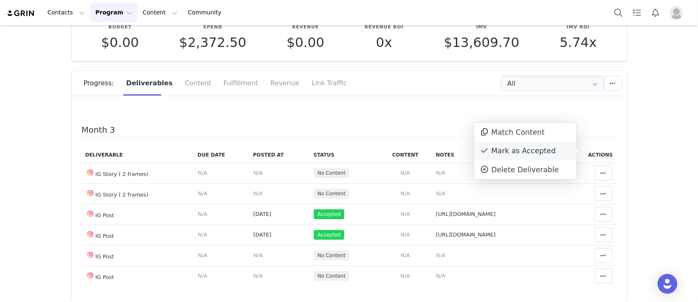
click at [504, 152] on div "Mark as Accepted" at bounding box center [525, 151] width 102 height 19
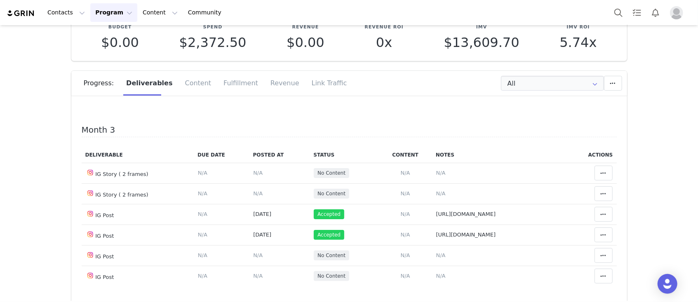
click at [241, 79] on td "Content Posted Date Set the date when this content was posted Save Cancel N/A" at bounding box center [270, 68] width 58 height 22
click at [245, 70] on span "N/A" at bounding box center [249, 67] width 9 height 6
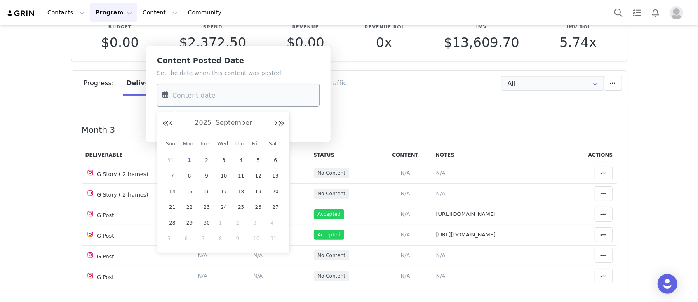
click at [213, 97] on input "text" at bounding box center [238, 95] width 162 height 23
click at [171, 126] on button "Previous Month" at bounding box center [171, 123] width 4 height 7
click at [239, 186] on div "14" at bounding box center [240, 191] width 17 height 12
type input "Aug 14 2025"
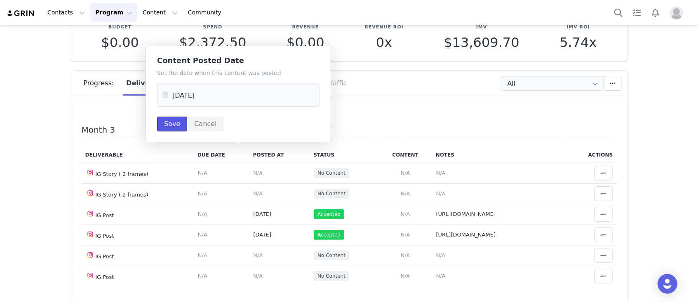
click at [171, 127] on button "Save" at bounding box center [172, 124] width 30 height 15
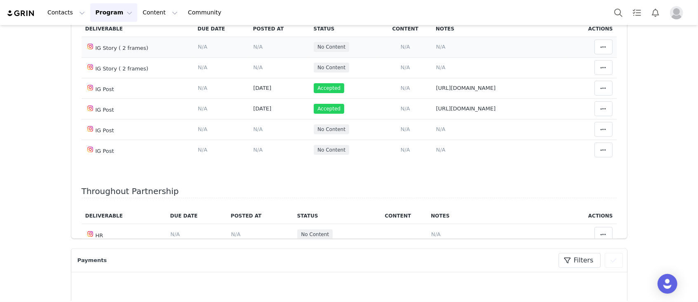
scroll to position [431, 0]
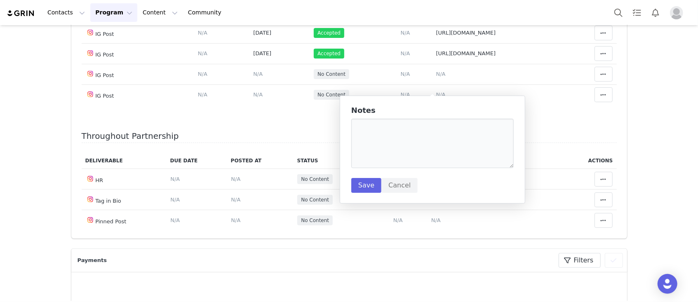
click at [381, 115] on div "Notes Save Cancel" at bounding box center [432, 149] width 162 height 87
click at [374, 126] on textarea at bounding box center [432, 143] width 162 height 49
paste textarea "https://static-resources.creatoriq.com/instagram-stories/videos/369970649335506…"
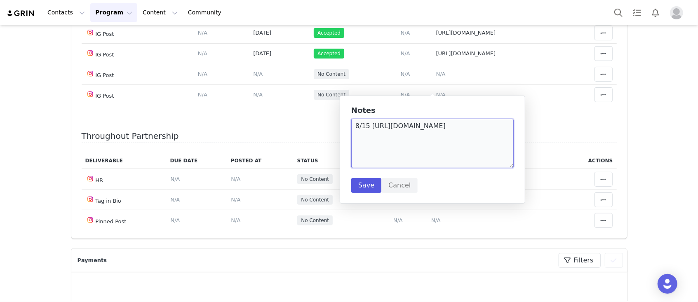
type textarea "8/15 https://static-resources.creatoriq.com/instagram-stories/videos/3699706493…"
click at [351, 189] on button "Save" at bounding box center [366, 185] width 30 height 15
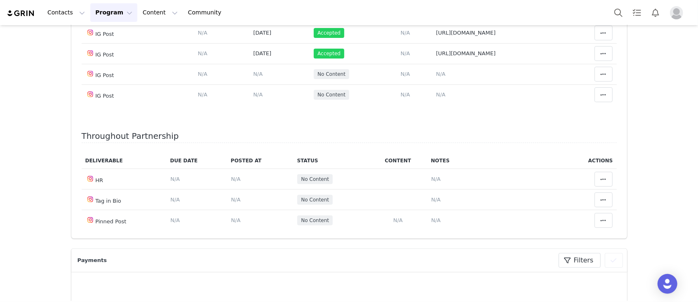
drag, startPoint x: 442, startPoint y: 94, endPoint x: 452, endPoint y: 97, distance: 10.0
type textarea "8/15 https://static-resources.creatoriq.com/instagram-stories/videos/3699706493…"
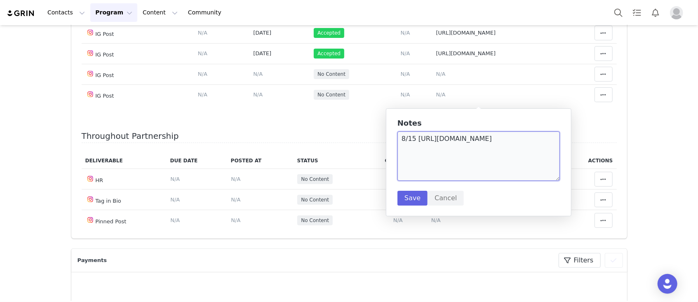
click at [523, 156] on textarea "8/15 https://static-resources.creatoriq.com/instagram-stories/videos/3699706493…" at bounding box center [478, 155] width 162 height 49
paste textarea "https://static-resources.creatoriq.com/instagram-stories/videos/370155303401325…"
type textarea "8/15 https://static-resources.creatoriq.com/instagram-stories/videos/3699706493…"
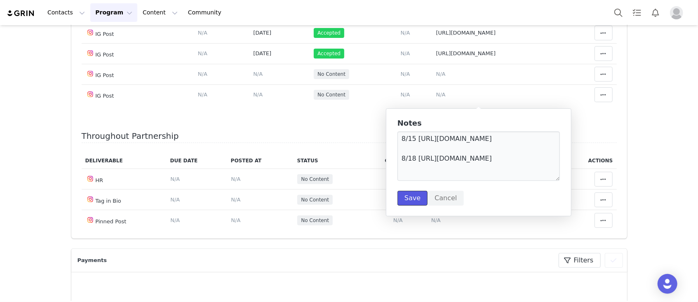
click at [415, 201] on button "Save" at bounding box center [412, 198] width 30 height 15
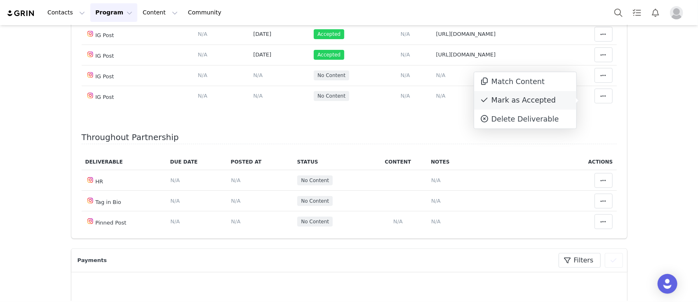
click at [523, 104] on div "Mark as Accepted" at bounding box center [525, 100] width 102 height 19
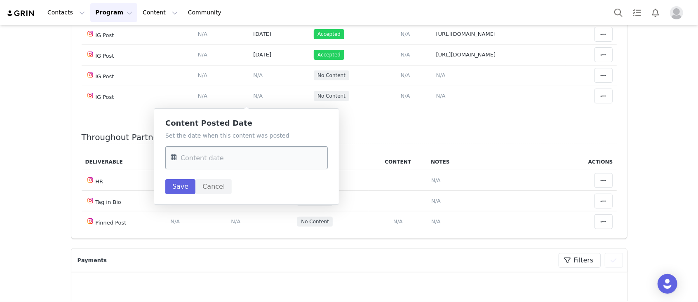
click at [212, 159] on input "text" at bounding box center [246, 157] width 162 height 23
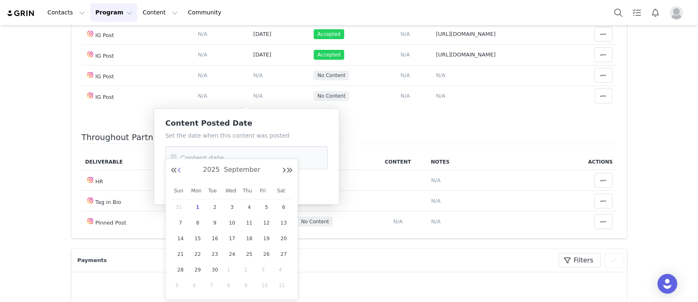
click at [179, 170] on button "Previous Month" at bounding box center [179, 170] width 4 height 7
click at [194, 226] on span "18" at bounding box center [198, 254] width 10 height 10
type input "Aug 18 2025"
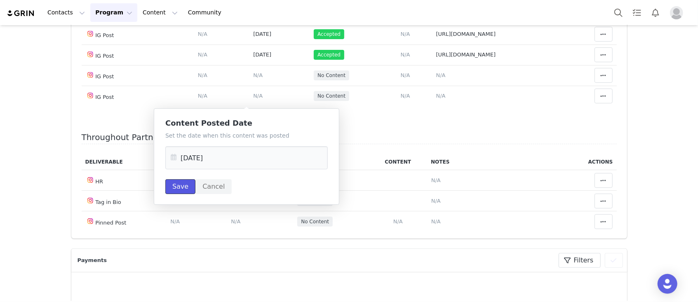
click at [189, 186] on button "Save" at bounding box center [180, 186] width 30 height 15
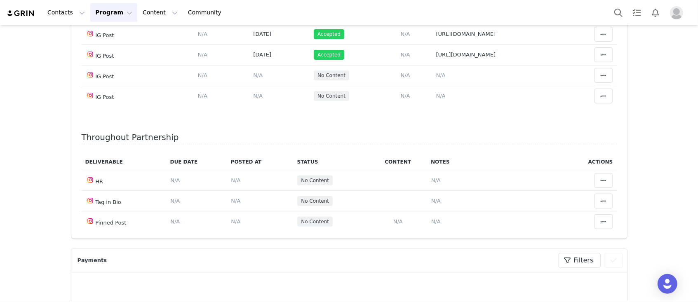
click at [435, 24] on td "Notes Save Cancel N/A" at bounding box center [499, 13] width 134 height 21
click at [436, 16] on span "N/A" at bounding box center [440, 13] width 9 height 6
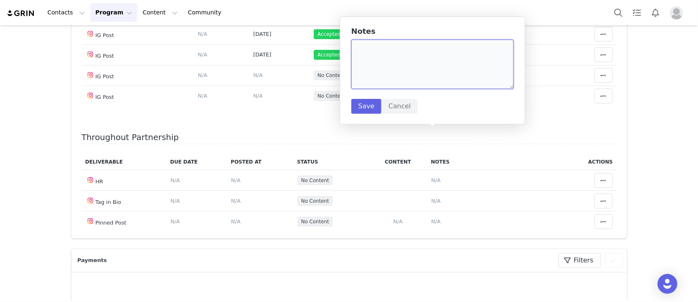
click at [419, 75] on textarea at bounding box center [432, 64] width 162 height 49
paste textarea "https://static-resources.creatoriq.com/instagram-stories/videos/370275297292363…"
type textarea "8/19 https://static-resources.creatoriq.com/instagram-stories/videos/3702752972…"
click at [375, 105] on button "Save" at bounding box center [366, 106] width 30 height 15
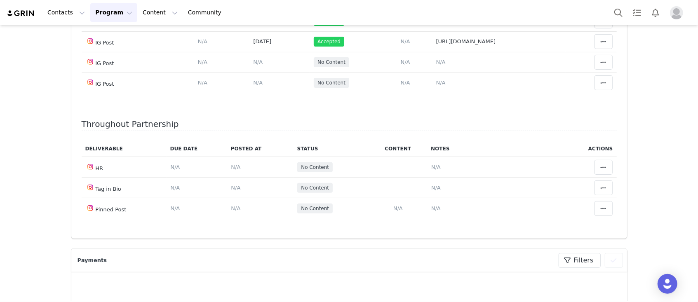
scroll to position [486, 0]
click at [436, 65] on span "N/A" at bounding box center [440, 62] width 9 height 6
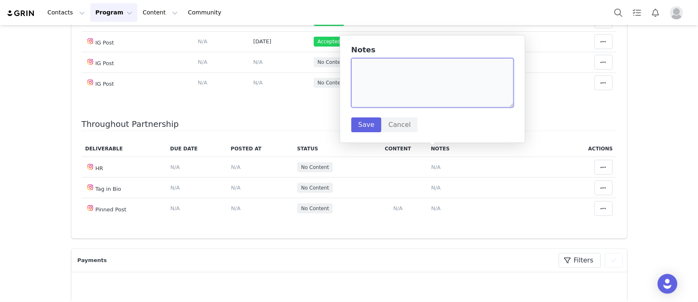
click at [389, 100] on textarea at bounding box center [432, 82] width 162 height 49
paste textarea "https://www.instagram.com/reel/DNi1YTFoUrv/"
type textarea "https://www.instagram.com/reel/DNi1YTFoUrv/"
click at [368, 123] on button "Save" at bounding box center [366, 124] width 30 height 15
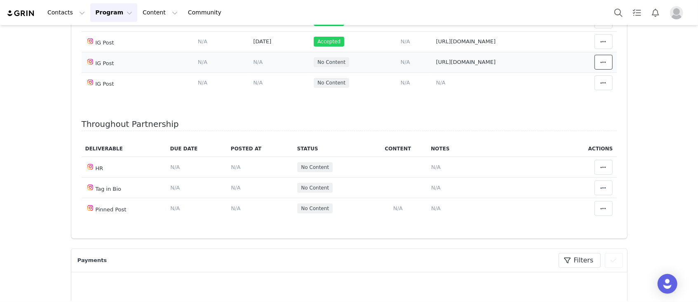
click at [523, 70] on button at bounding box center [603, 62] width 18 height 15
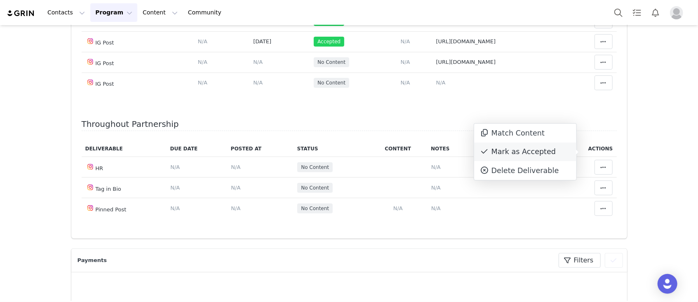
click at [523, 151] on div "Mark as Accepted" at bounding box center [525, 152] width 102 height 19
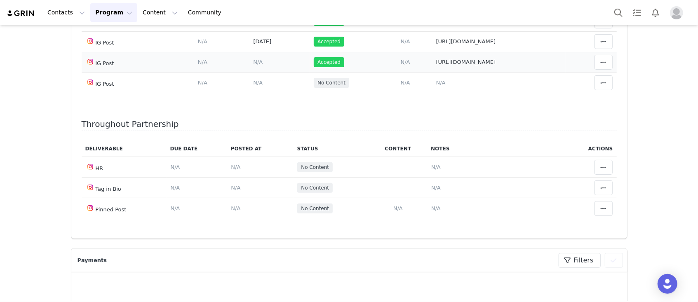
click at [253, 65] on span "N/A" at bounding box center [257, 62] width 9 height 6
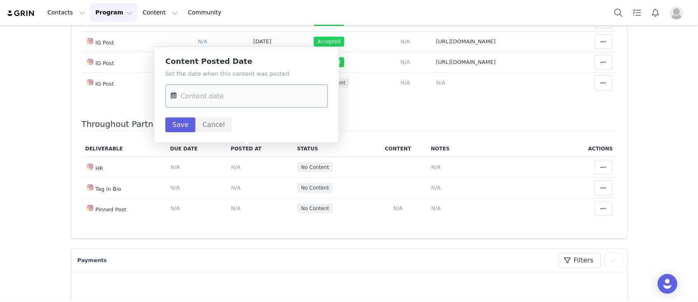
click at [257, 101] on input "text" at bounding box center [246, 95] width 162 height 23
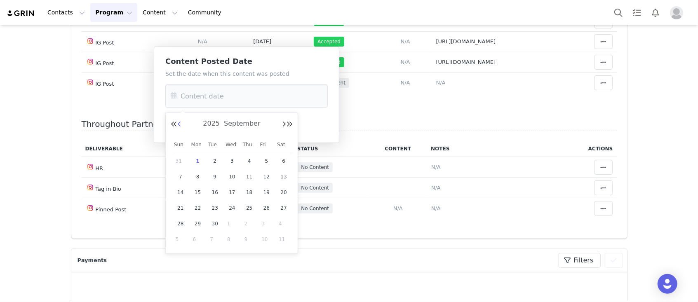
click at [181, 121] on button "Previous Month" at bounding box center [179, 124] width 4 height 7
click at [216, 206] on span "19" at bounding box center [215, 208] width 10 height 10
type input "Aug 19 2025"
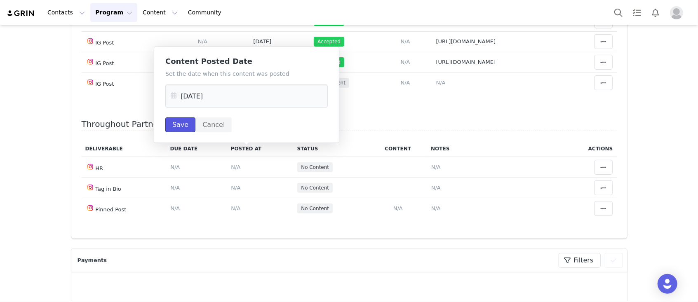
drag, startPoint x: 189, startPoint y: 130, endPoint x: 201, endPoint y: 130, distance: 12.0
click at [190, 130] on button "Save" at bounding box center [180, 124] width 30 height 15
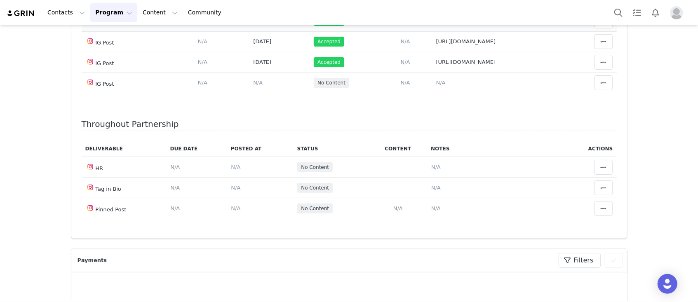
scroll to position [575, 0]
click at [523, 167] on icon at bounding box center [603, 167] width 6 height 7
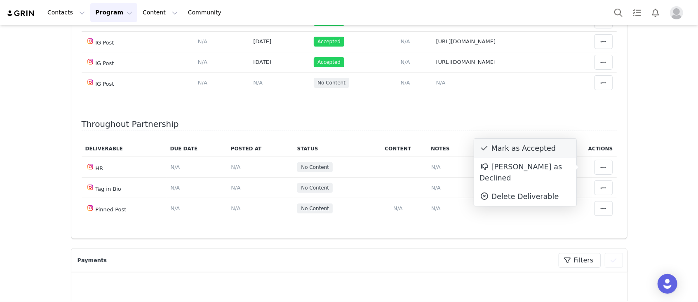
click at [523, 141] on div "Mark as Accepted" at bounding box center [525, 148] width 102 height 19
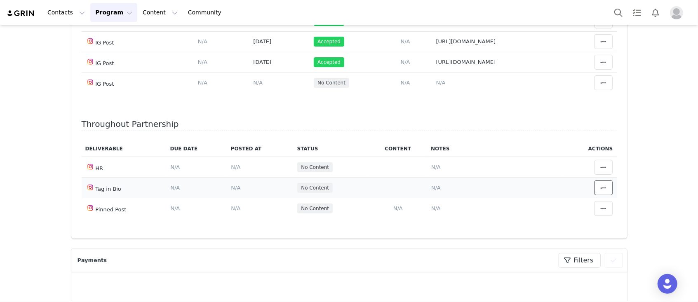
click at [523, 189] on span at bounding box center [603, 188] width 10 height 10
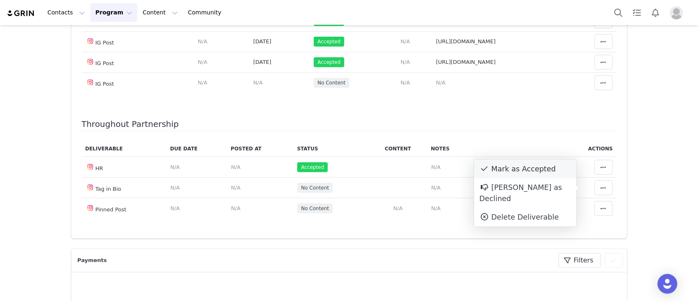
click at [523, 172] on div "Mark as Accepted" at bounding box center [525, 168] width 102 height 19
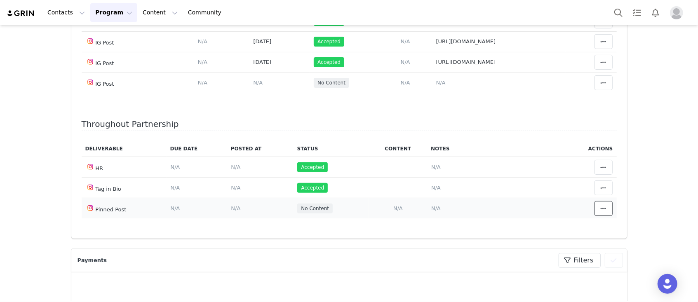
click at [523, 207] on icon at bounding box center [603, 208] width 6 height 7
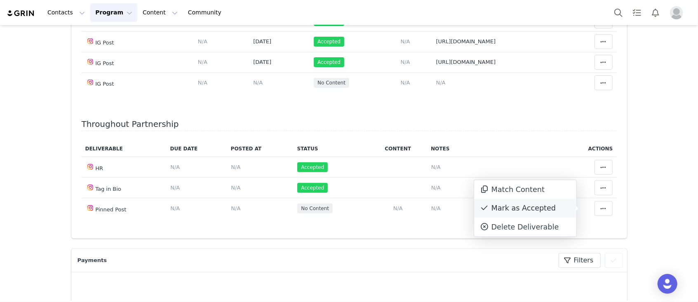
click at [523, 203] on div "Mark as Accepted" at bounding box center [525, 208] width 102 height 19
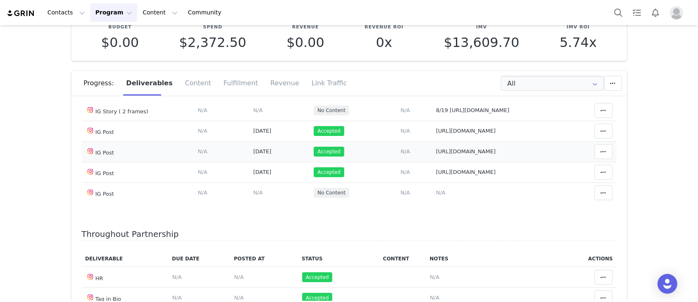
scroll to position [465, 0]
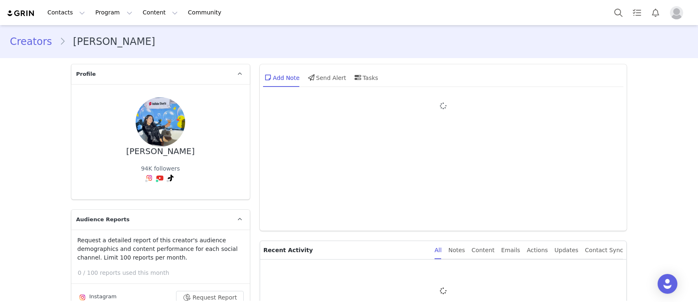
type input "+52 ([GEOGRAPHIC_DATA])"
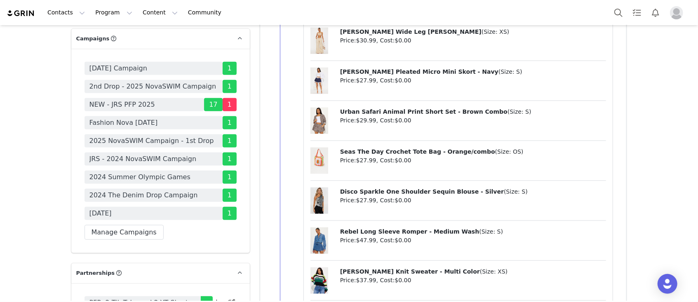
scroll to position [2637, 0]
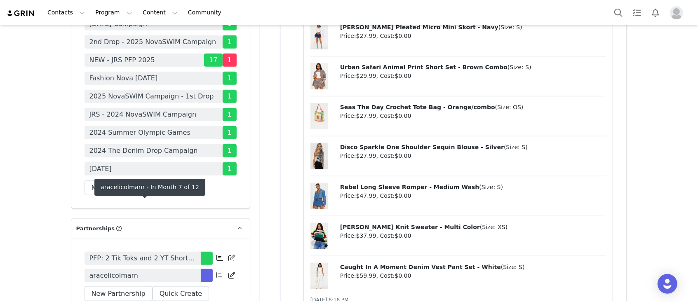
click at [173, 269] on link "aracelicolmarn" at bounding box center [142, 275] width 116 height 13
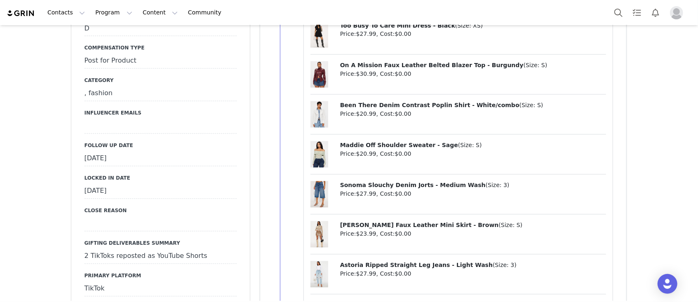
scroll to position [1044, 0]
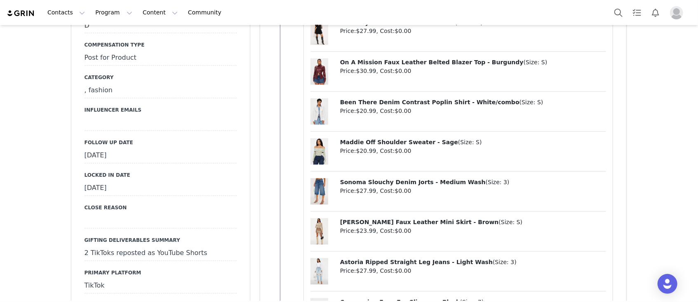
click at [147, 149] on div "[DATE]" at bounding box center [160, 156] width 152 height 15
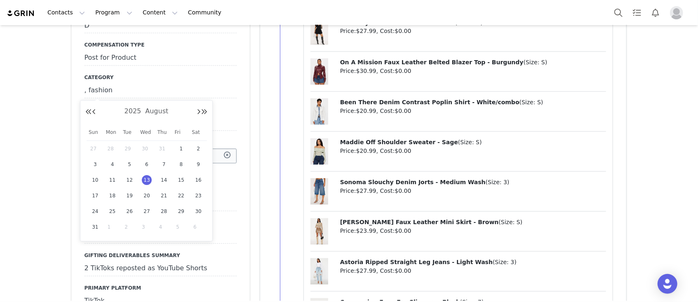
click at [126, 149] on input "[DATE]" at bounding box center [160, 156] width 152 height 15
click at [195, 113] on div "[DATE]" at bounding box center [146, 111] width 122 height 12
click at [198, 113] on button "Next Month" at bounding box center [199, 112] width 4 height 7
click at [115, 147] on span "1" at bounding box center [113, 149] width 10 height 10
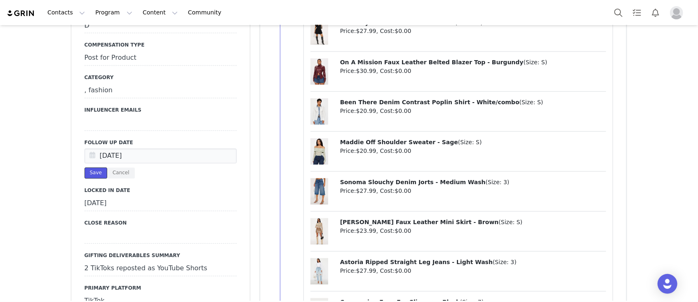
click at [96, 168] on button "Save" at bounding box center [95, 173] width 23 height 11
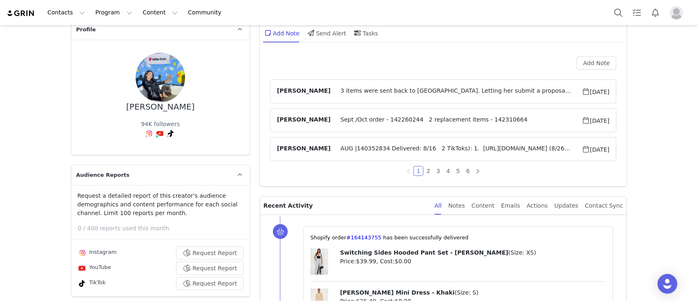
scroll to position [0, 0]
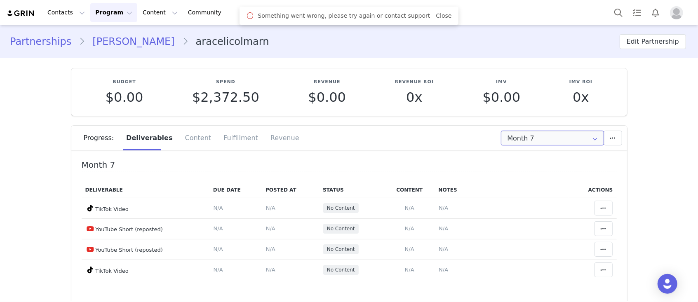
click at [543, 140] on input "Month 7" at bounding box center [552, 138] width 103 height 15
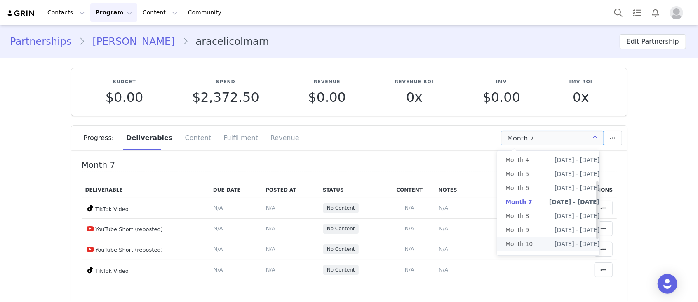
scroll to position [82, 0]
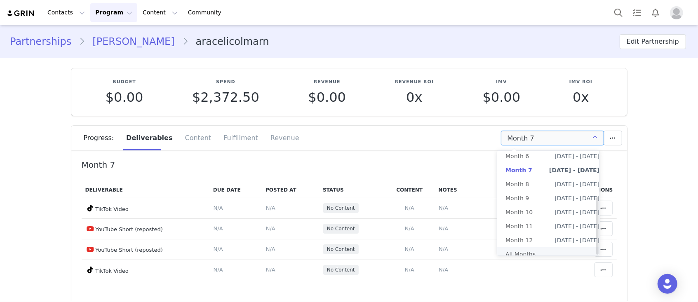
click at [559, 247] on li "All Months" at bounding box center [552, 254] width 110 height 14
type input "All"
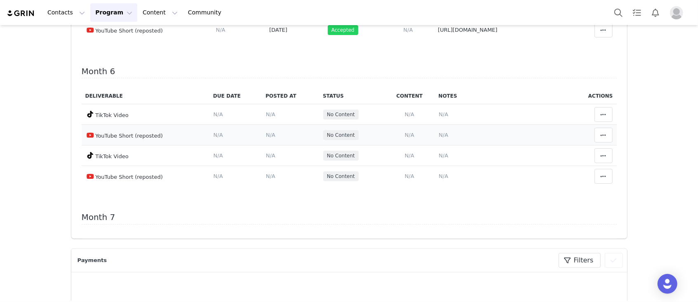
scroll to position [659, 0]
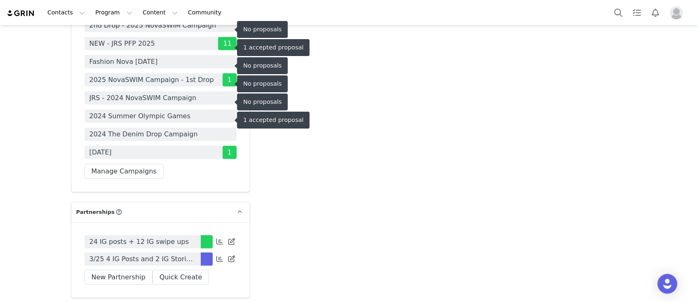
scroll to position [2637, 0]
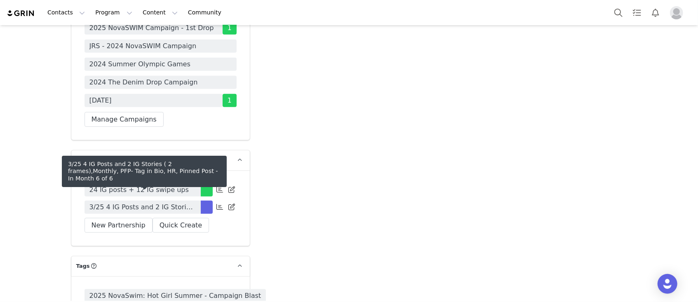
click at [187, 202] on span "3/25 4 IG Posts and 2 IG Stories ( 2 frames),Monthly, PFP- Tag in Bio, HR, Pinn…" at bounding box center [142, 207] width 106 height 10
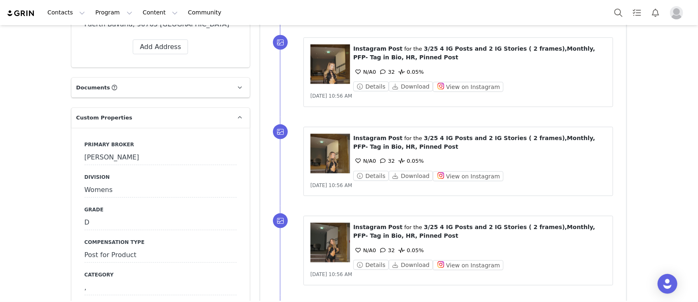
scroll to position [1044, 0]
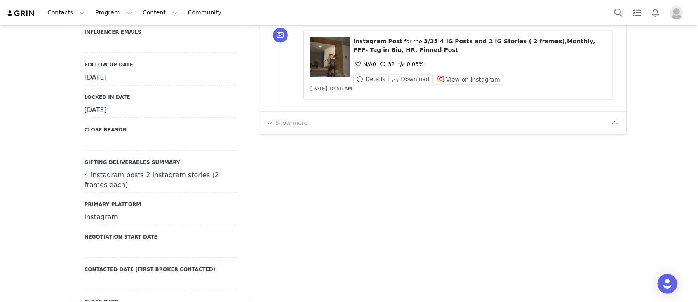
click at [285, 117] on button "Show more" at bounding box center [286, 123] width 43 height 13
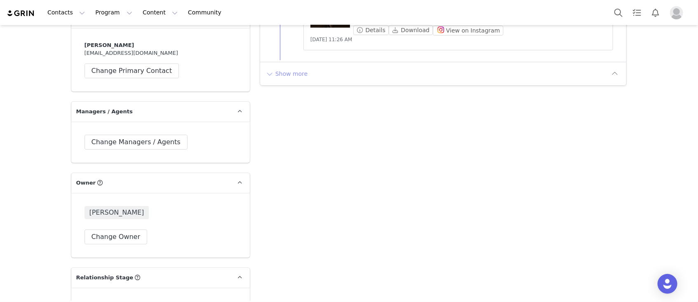
scroll to position [1923, 0]
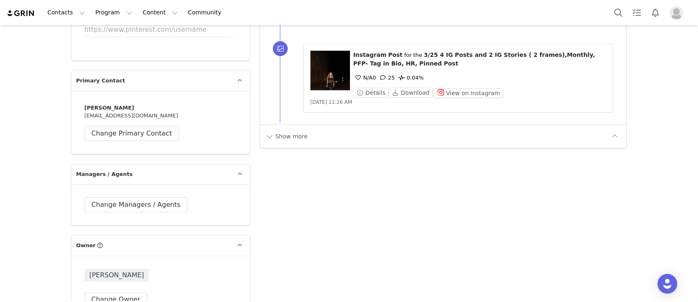
click at [289, 133] on button "Show more" at bounding box center [286, 136] width 43 height 13
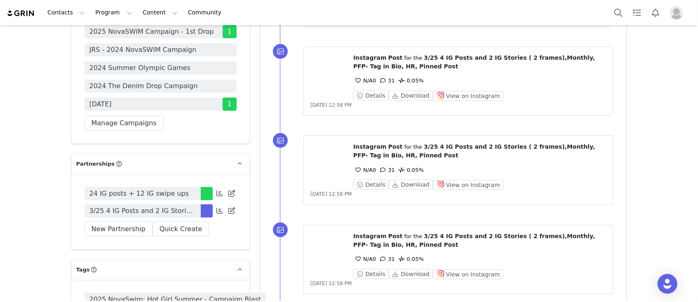
scroll to position [2802, 0]
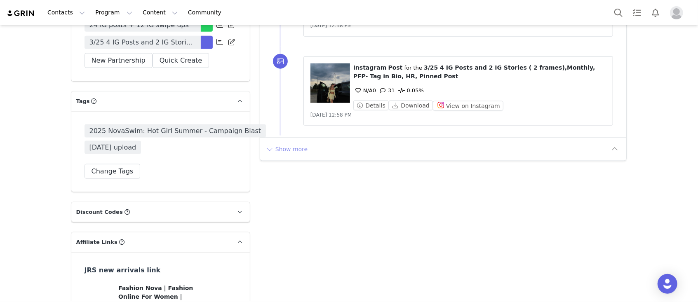
click at [277, 143] on button "Show more" at bounding box center [286, 149] width 43 height 13
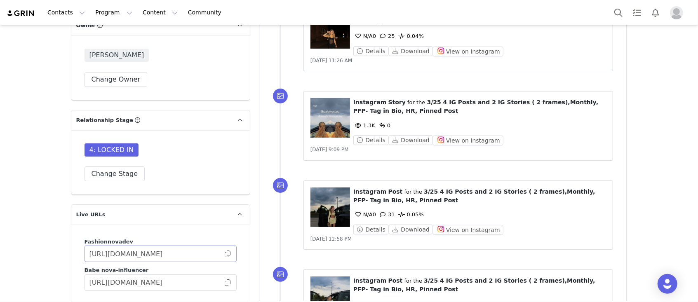
scroll to position [2197, 0]
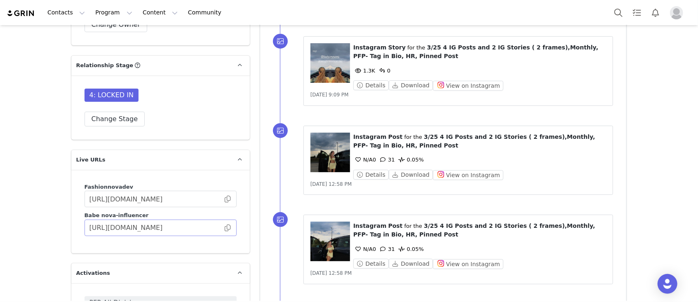
click at [224, 228] on span at bounding box center [227, 228] width 8 height 0
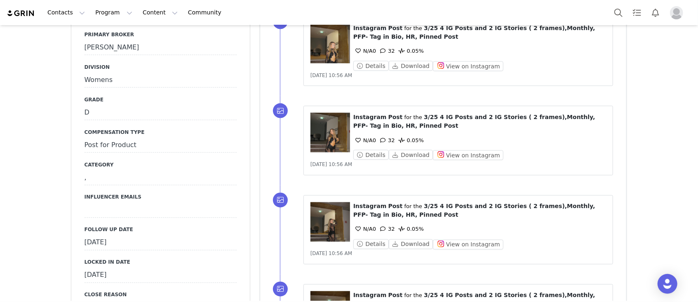
scroll to position [989, 0]
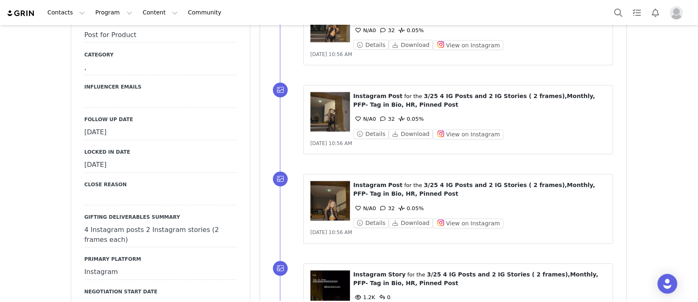
click at [133, 126] on div "[DATE]" at bounding box center [160, 133] width 152 height 15
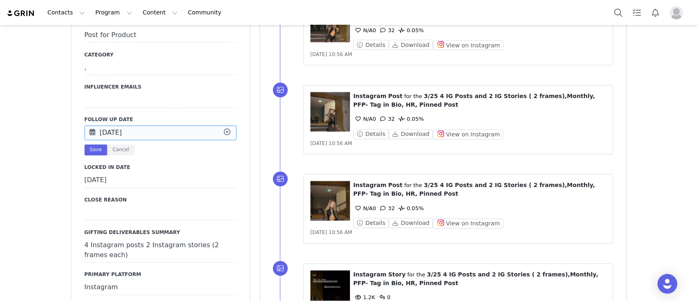
click at [133, 126] on input "Aug 13 2025" at bounding box center [160, 133] width 152 height 15
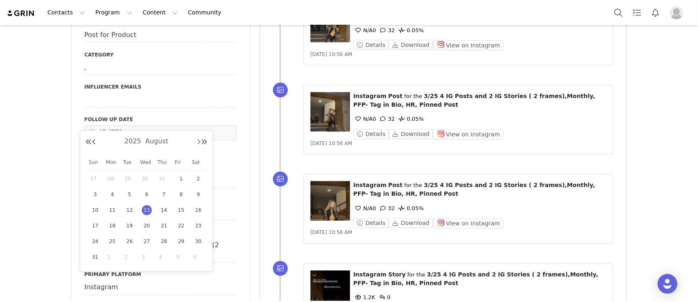
click at [197, 141] on button "Next Month" at bounding box center [199, 142] width 4 height 7
click at [110, 176] on span "1" at bounding box center [113, 179] width 10 height 10
type input "[DATE]"
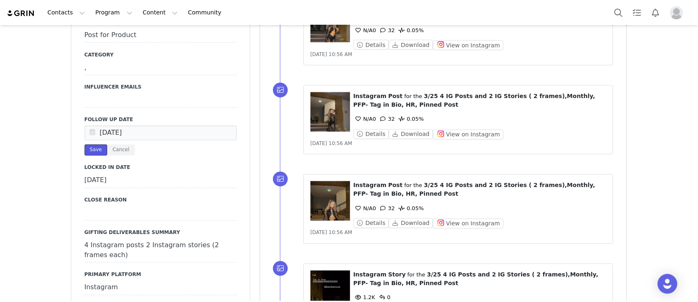
click at [88, 145] on button "Save" at bounding box center [95, 150] width 23 height 11
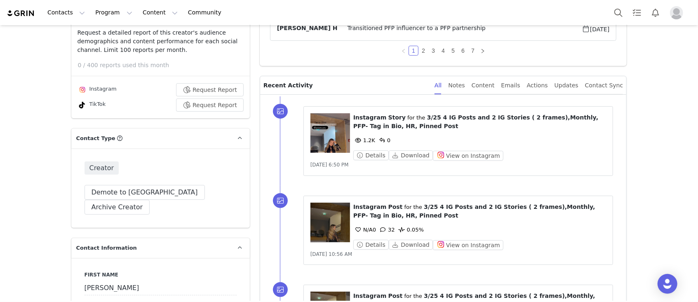
scroll to position [0, 0]
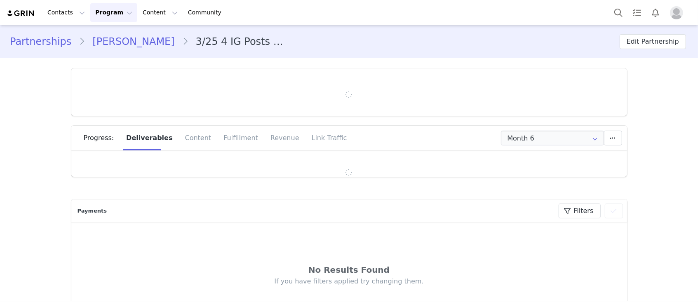
type input "+49 ([GEOGRAPHIC_DATA])"
click at [511, 137] on input "Month 6" at bounding box center [552, 138] width 103 height 15
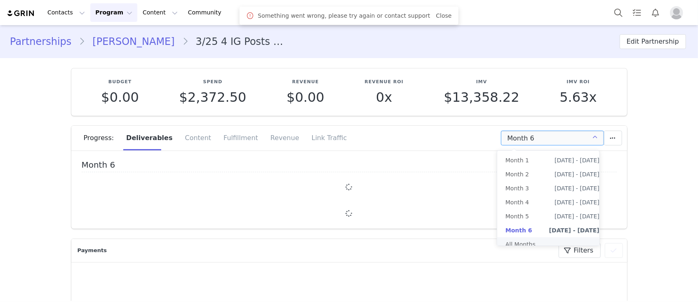
click at [525, 247] on li "All Months" at bounding box center [552, 244] width 110 height 14
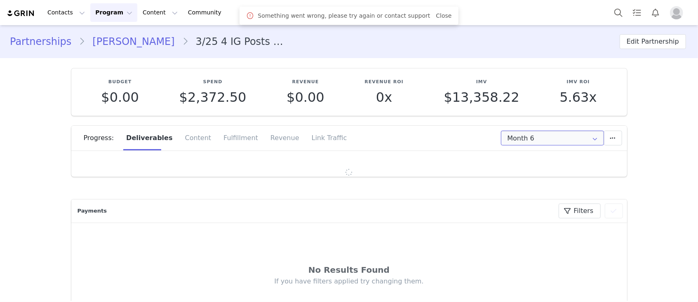
type input "All"
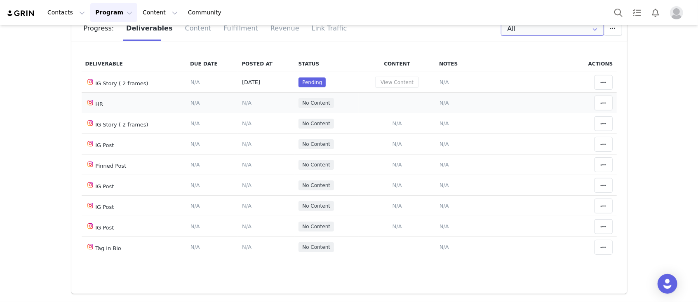
scroll to position [1415, 0]
click at [598, 87] on span at bounding box center [603, 82] width 10 height 10
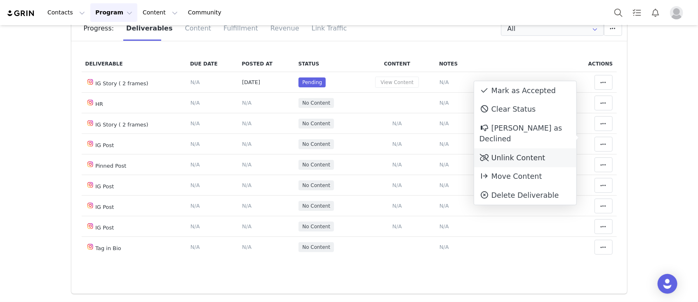
click at [519, 148] on div "Unlink Content" at bounding box center [525, 157] width 102 height 19
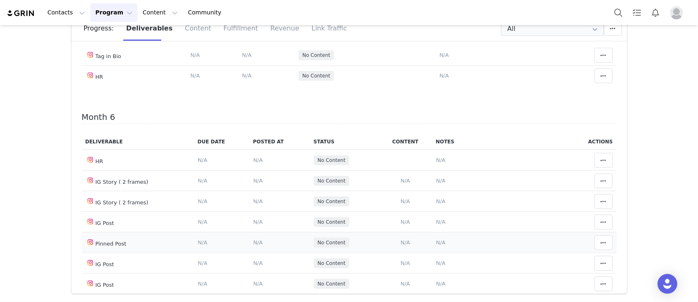
scroll to position [1141, 0]
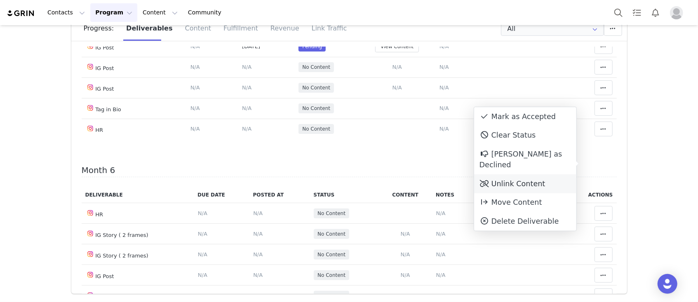
click at [499, 174] on div "Unlink Content" at bounding box center [525, 183] width 102 height 19
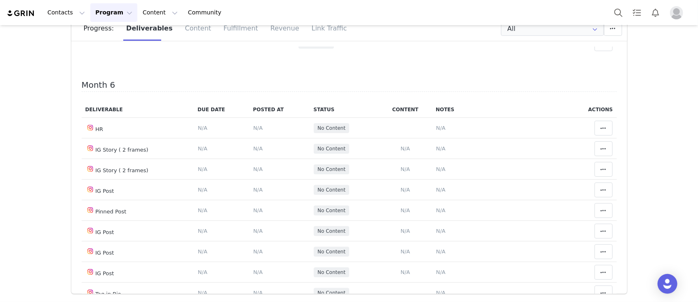
scroll to position [1208, 0]
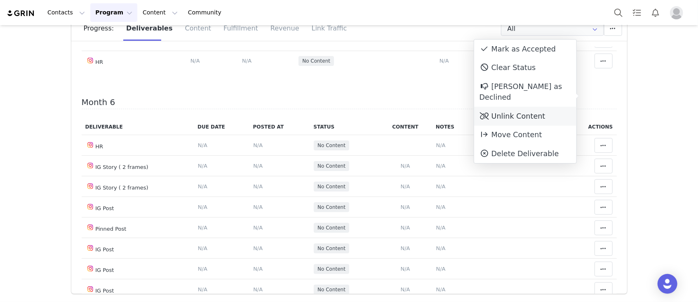
click at [539, 108] on div "Unlink Content" at bounding box center [525, 116] width 102 height 19
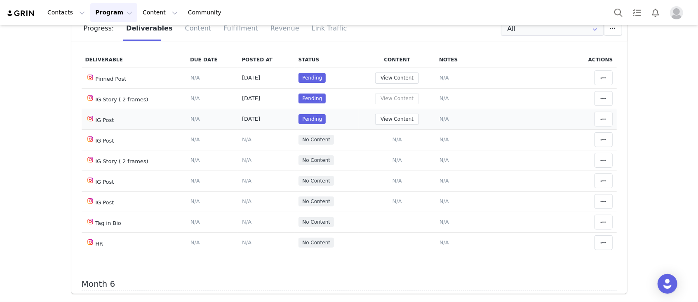
scroll to position [1154, 0]
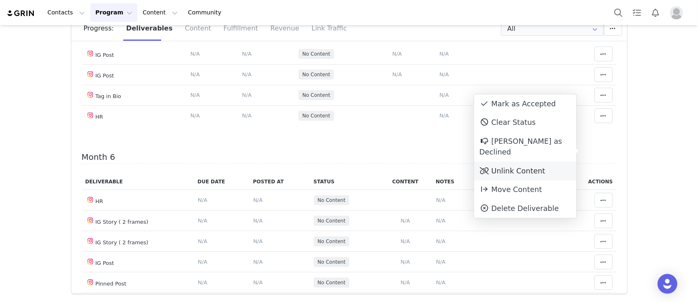
click at [518, 163] on div "Unlink Content" at bounding box center [525, 171] width 102 height 19
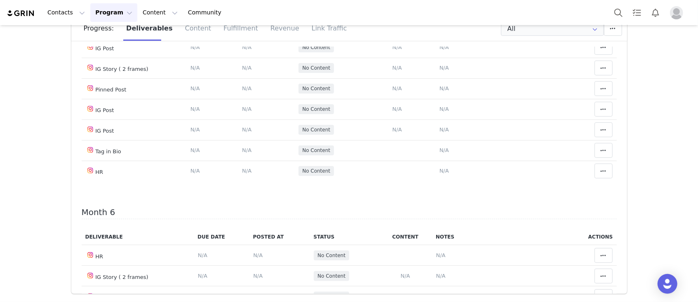
scroll to position [1208, 0]
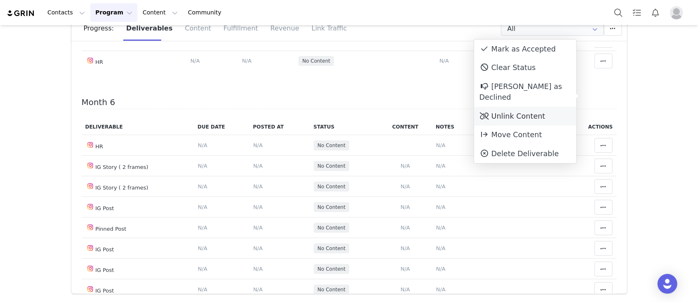
click at [526, 107] on div "Unlink Content" at bounding box center [525, 116] width 102 height 19
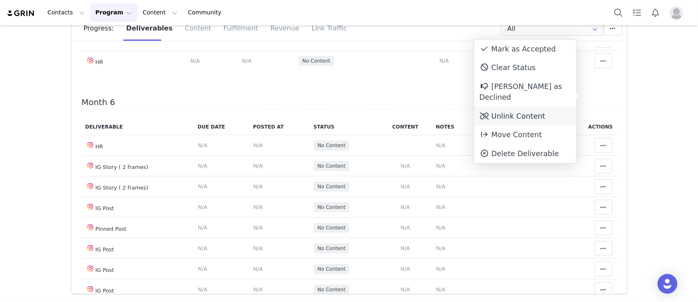
click at [551, 107] on div "Unlink Content" at bounding box center [525, 116] width 102 height 19
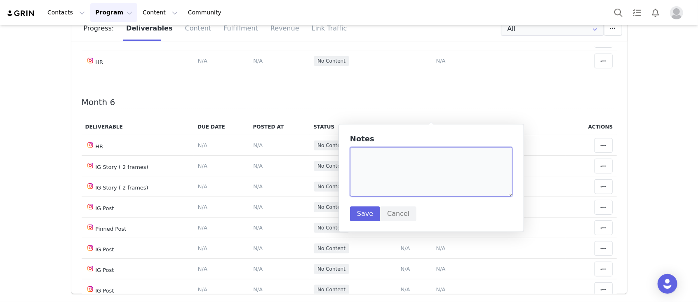
paste textarea "https://www.instagram.com/p/DNqHwNFswAL/?img_index=1"
type textarea "https://www.instagram.com/p/DNqHwNFswAL/?img_index=1"
click at [355, 215] on button "Save" at bounding box center [365, 213] width 30 height 15
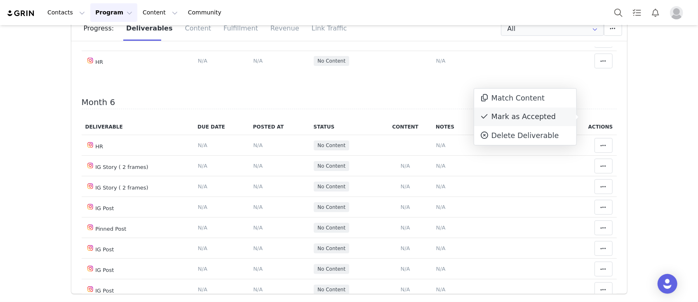
click at [528, 118] on div "Mark as Accepted" at bounding box center [525, 117] width 102 height 19
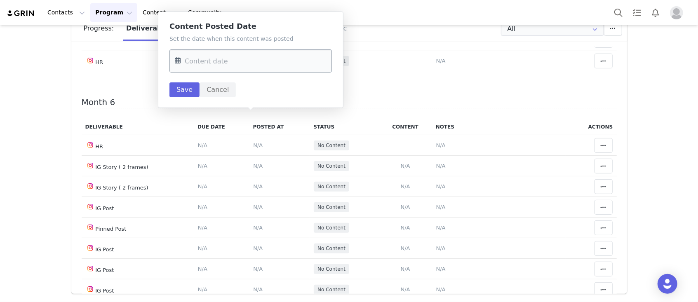
click at [245, 68] on input "text" at bounding box center [250, 60] width 162 height 23
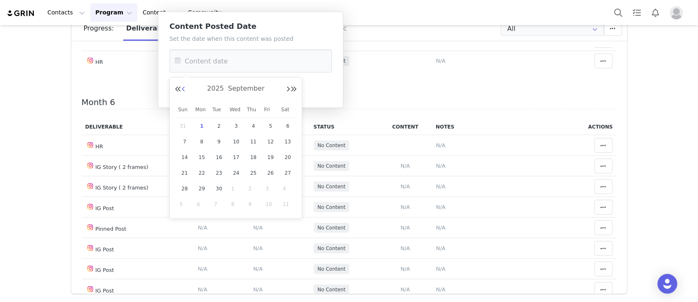
click at [185, 92] on button "Previous Month" at bounding box center [183, 89] width 4 height 7
click at [273, 170] on span "22" at bounding box center [270, 173] width 10 height 10
type input "Aug 22 2025"
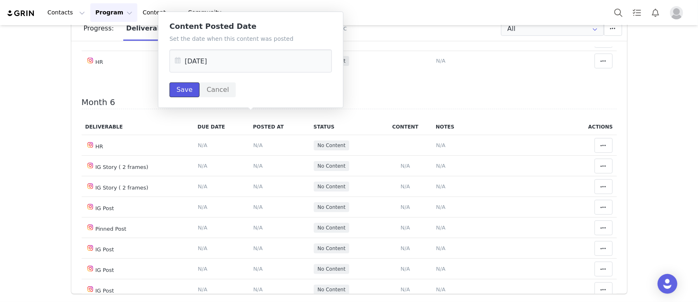
click at [185, 91] on button "Save" at bounding box center [184, 89] width 30 height 15
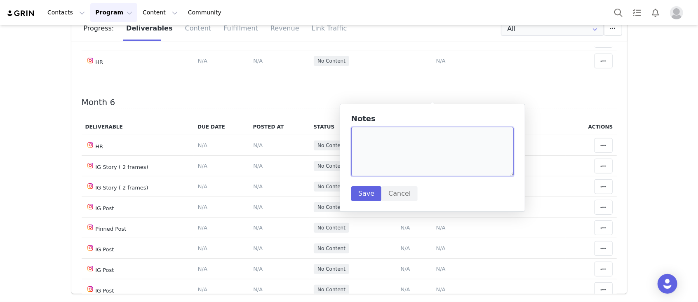
click at [390, 136] on textarea at bounding box center [432, 151] width 162 height 49
paste textarea "https://static-resources.creatoriq.com/instagram-stories/videos/370650459834732…"
click at [352, 136] on textarea "https://static-resources.creatoriq.com/instagram-stories/videos/370650459834732…" at bounding box center [432, 151] width 162 height 49
type textarea "8/24 https://static-resources.creatoriq.com/instagram-stories/videos/3706504598…"
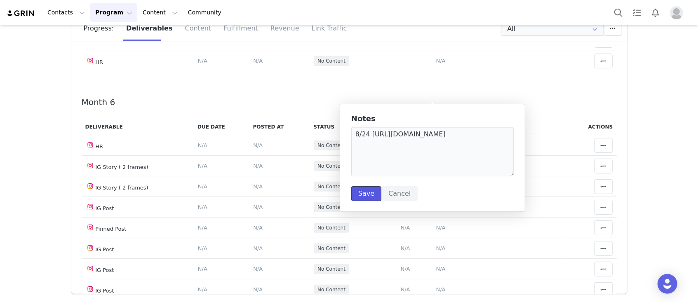
click at [363, 198] on button "Save" at bounding box center [366, 193] width 30 height 15
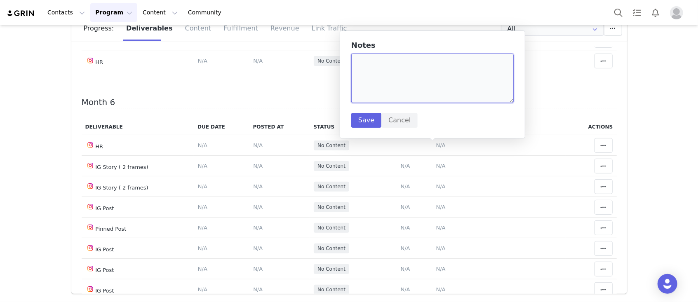
click at [385, 84] on textarea at bounding box center [432, 78] width 162 height 49
paste textarea "https://www.instagram.com/p/DN21PAIWAFv/?img_index=1"
type textarea "https://www.instagram.com/p/DN21PAIWAFv/?img_index=1"
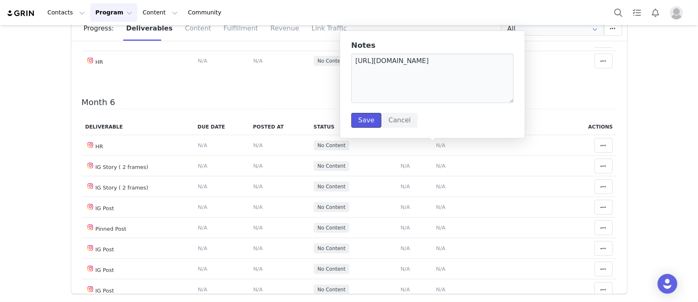
click at [363, 122] on button "Save" at bounding box center [366, 120] width 30 height 15
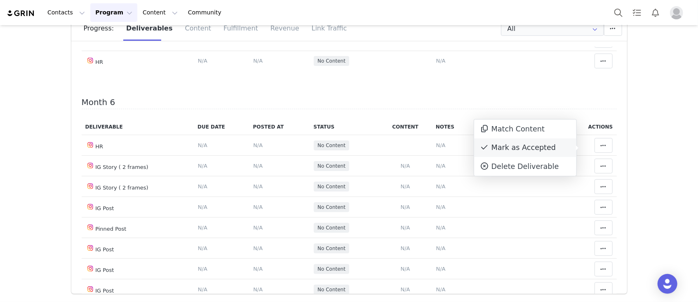
click at [554, 151] on div "Mark as Accepted" at bounding box center [525, 147] width 102 height 19
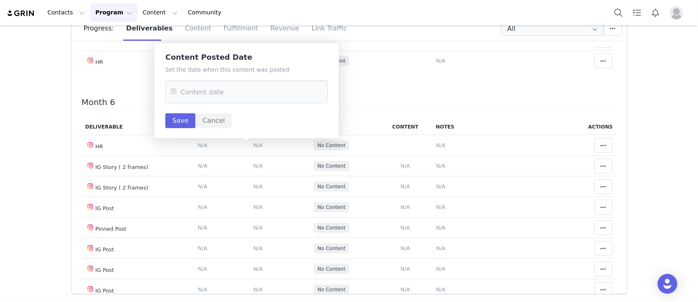
click at [241, 117] on div "Set the date when this content was posted Save Cancel" at bounding box center [246, 97] width 162 height 63
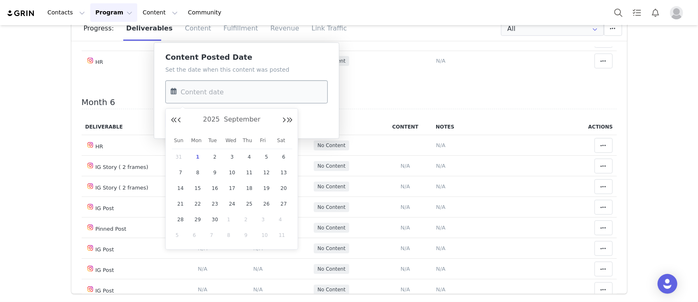
click at [249, 95] on input "text" at bounding box center [246, 91] width 162 height 23
click at [178, 122] on button "Previous Month" at bounding box center [179, 120] width 4 height 7
click at [236, 220] on span "27" at bounding box center [232, 220] width 10 height 10
type input "Aug 27 2025"
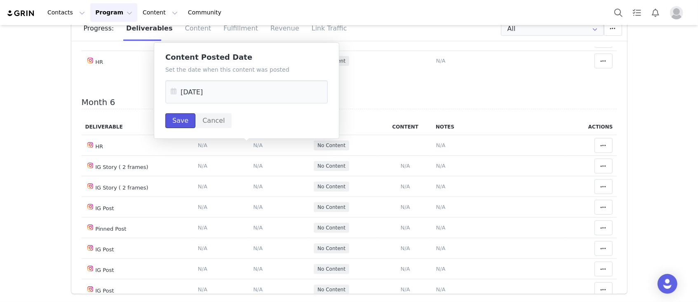
click at [179, 120] on button "Save" at bounding box center [180, 120] width 30 height 15
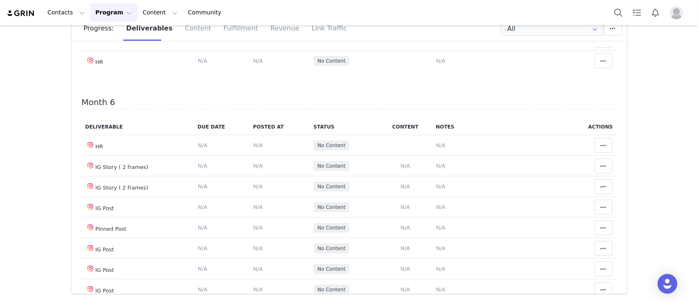
type textarea "8/24 https://static-resources.creatoriq.com/instagram-stories/videos/3706504598…"
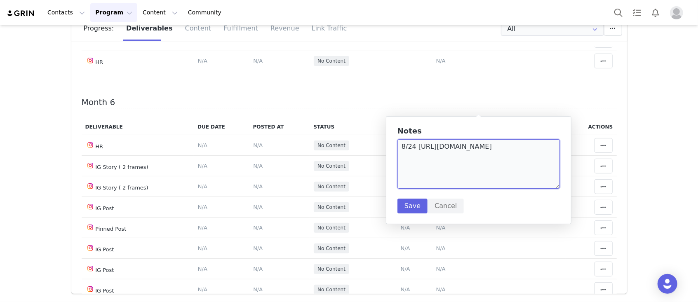
click at [527, 166] on textarea "8/24 https://static-resources.creatoriq.com/instagram-stories/videos/3706504598…" at bounding box center [478, 163] width 162 height 49
drag, startPoint x: 422, startPoint y: 178, endPoint x: 419, endPoint y: 187, distance: 9.3
click at [416, 187] on textarea "8/24 https://static-resources.creatoriq.com/instagram-stories/videos/3706504598…" at bounding box center [478, 163] width 162 height 49
click at [425, 185] on textarea "8/24 https://static-resources.creatoriq.com/instagram-stories/videos/3706504598…" at bounding box center [478, 163] width 162 height 49
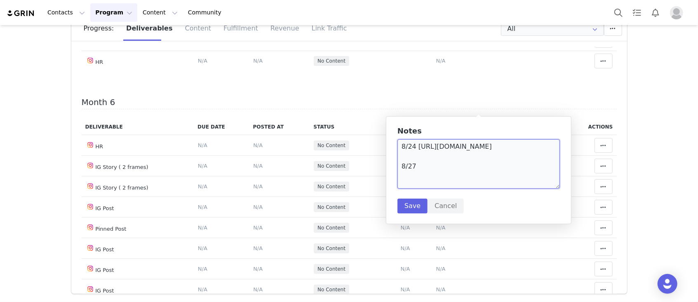
paste textarea "https://static-resources.creatoriq.com/instagram-stories/videos/370867718671177…"
type textarea "8/24 https://static-resources.creatoriq.com/instagram-stories/videos/3706504598…"
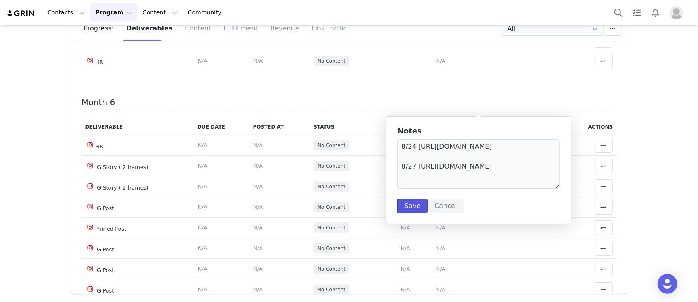
click at [408, 205] on button "Save" at bounding box center [412, 206] width 30 height 15
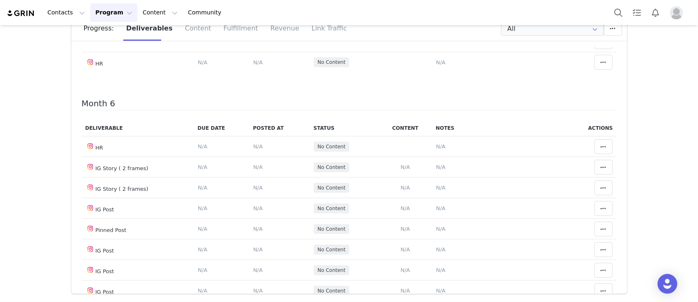
scroll to position [0, 0]
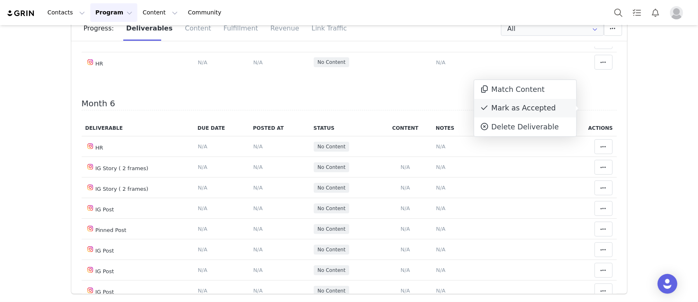
click at [557, 111] on div "Mark as Accepted" at bounding box center [525, 108] width 102 height 19
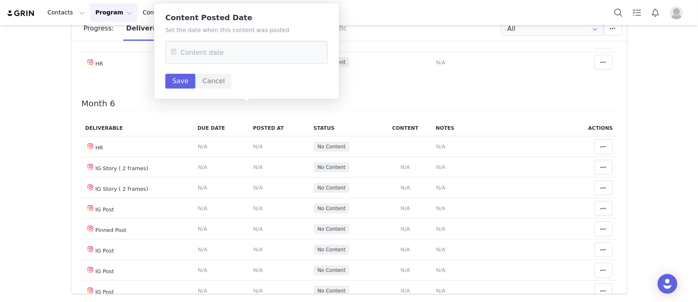
click at [255, 40] on div "Set the date when this content was posted Save Cancel" at bounding box center [246, 57] width 162 height 63
click at [263, 52] on input "text" at bounding box center [246, 52] width 162 height 23
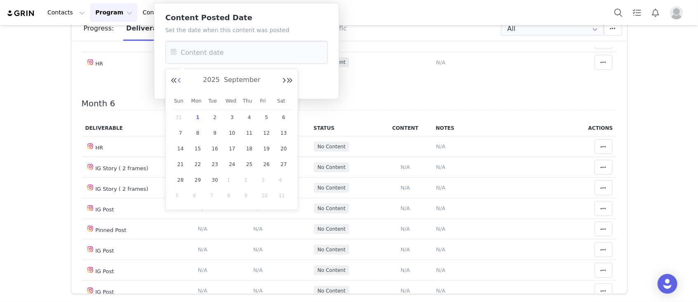
click at [180, 79] on button "Previous Month" at bounding box center [179, 80] width 4 height 7
click at [231, 181] on span "27" at bounding box center [232, 180] width 10 height 10
type input "Aug 27 2025"
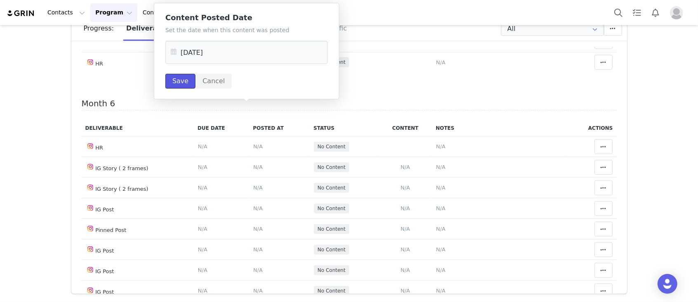
click at [180, 87] on button "Save" at bounding box center [180, 81] width 30 height 15
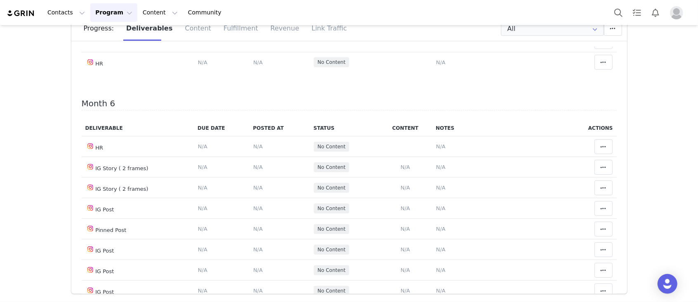
scroll to position [1263, 0]
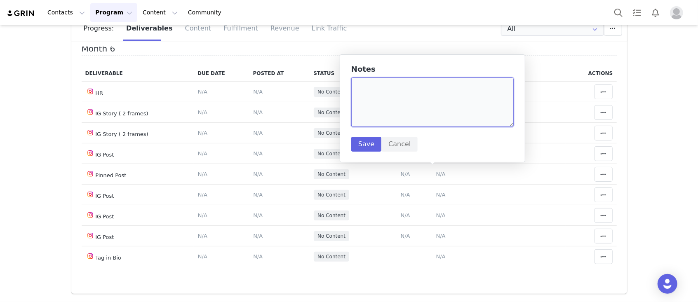
click at [374, 110] on textarea at bounding box center [432, 101] width 162 height 49
paste textarea "https://www.instagram.com/p/DOBE431DL2E/?img_index=1"
type textarea "https://www.instagram.com/p/DOBE431DL2E/?img_index=1"
click at [373, 145] on button "Save" at bounding box center [366, 144] width 30 height 15
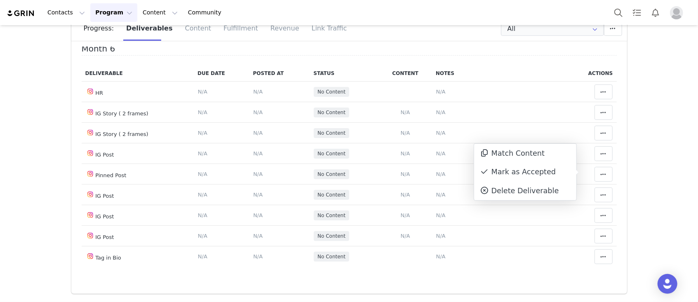
click at [509, 176] on div "Mark as Accepted" at bounding box center [525, 172] width 102 height 19
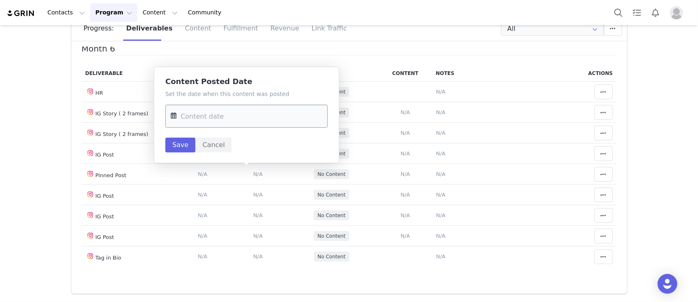
click at [247, 115] on input "text" at bounding box center [246, 116] width 162 height 23
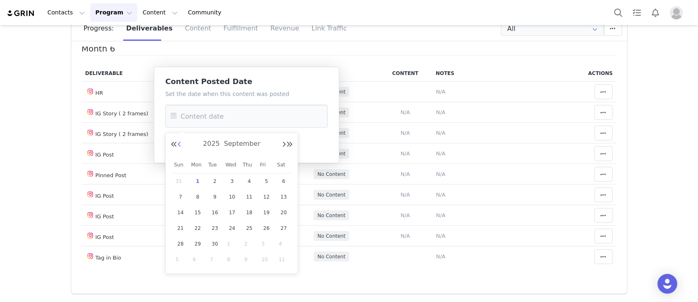
click at [180, 147] on button "Previous Month" at bounding box center [179, 144] width 4 height 7
click at [180, 258] on span "31" at bounding box center [181, 260] width 10 height 10
type input "Aug 31 2025"
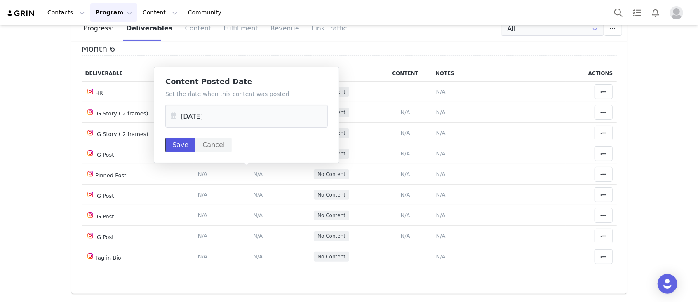
click at [176, 148] on button "Save" at bounding box center [180, 145] width 30 height 15
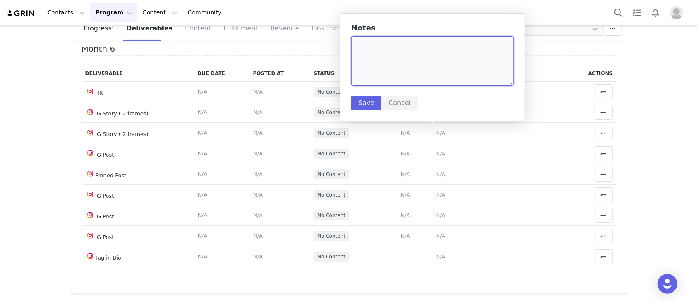
click at [417, 80] on textarea at bounding box center [432, 60] width 162 height 49
paste textarea "https://static-resources.creatoriq.com/instagram-stories/videos/371150769023433…"
type textarea "8/31 https://static-resources.creatoriq.com/instagram-stories/videos/3711507690…"
click at [355, 98] on button "Save" at bounding box center [366, 103] width 30 height 15
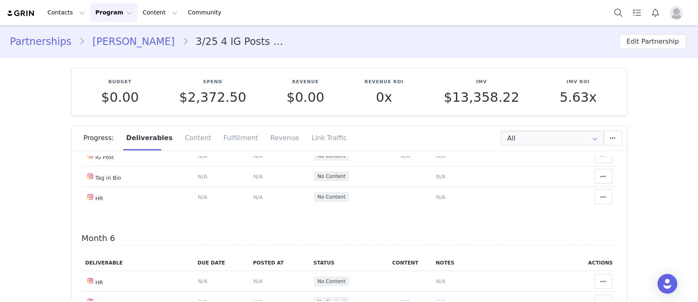
scroll to position [1179, 0]
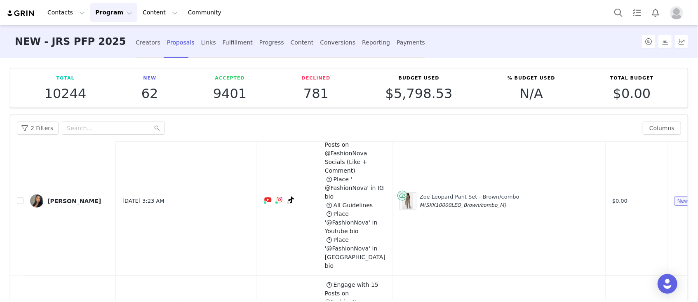
scroll to position [604, 0]
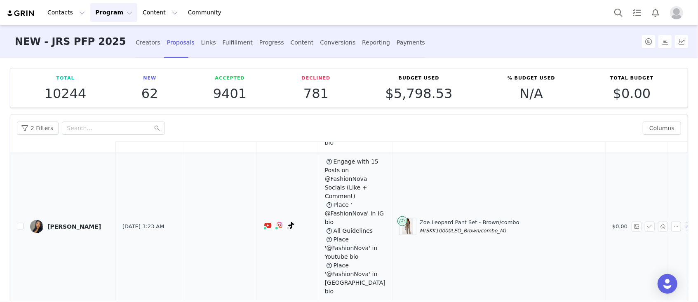
click at [79, 223] on div "[PERSON_NAME]" at bounding box center [74, 226] width 54 height 7
click at [658, 222] on button "button" at bounding box center [663, 227] width 10 height 10
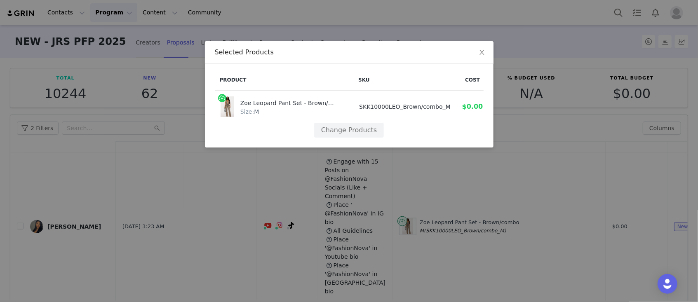
scroll to position [0, 12]
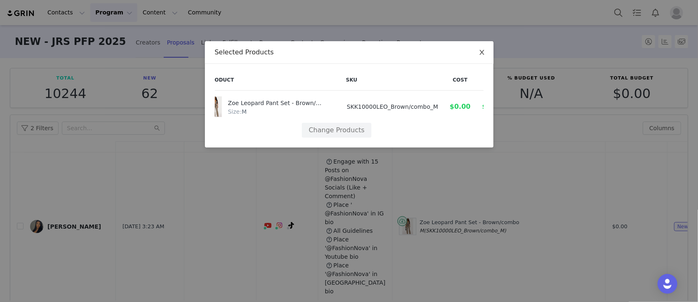
click at [485, 56] on span "Close" at bounding box center [481, 52] width 23 height 23
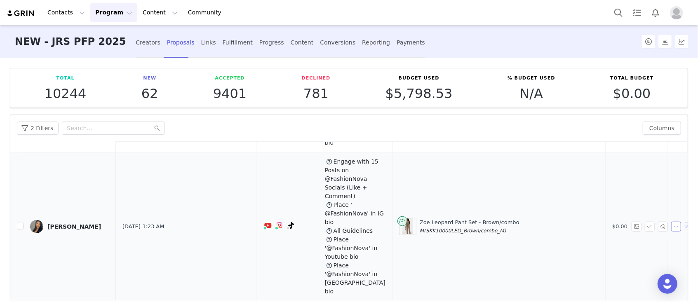
click at [671, 222] on button "button" at bounding box center [676, 227] width 10 height 10
click at [623, 220] on li "Decline" at bounding box center [642, 222] width 47 height 13
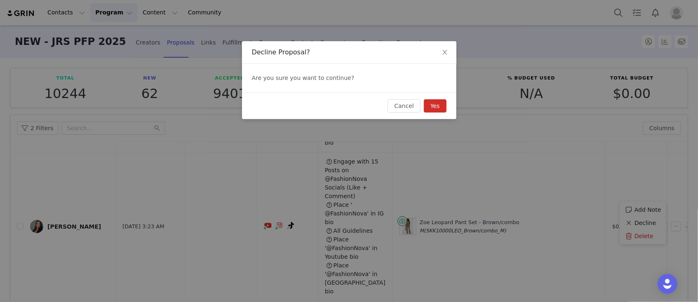
click at [430, 101] on button "Yes" at bounding box center [435, 105] width 23 height 13
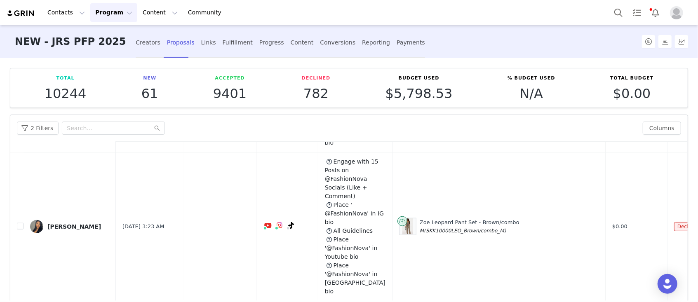
scroll to position [0, 0]
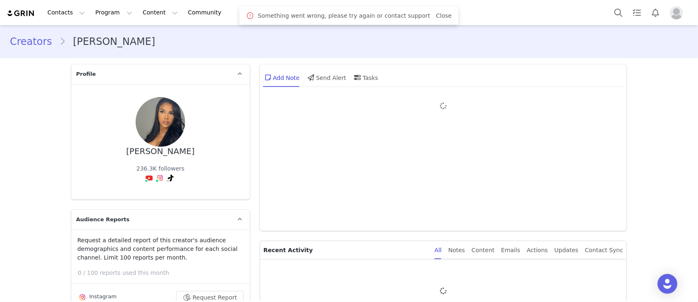
type input "+1 (United States)"
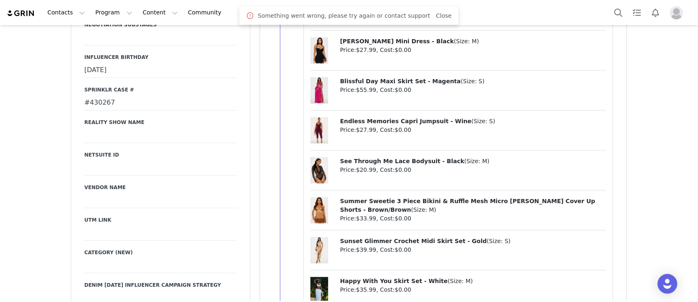
scroll to position [1373, 0]
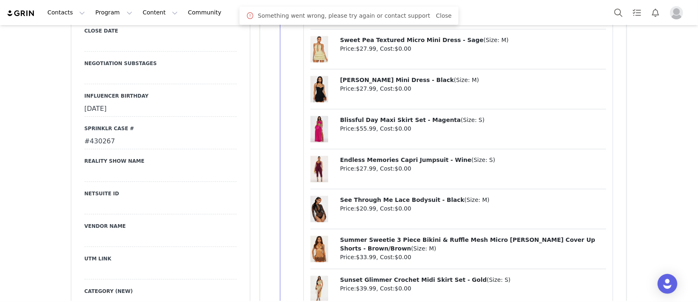
click at [98, 134] on div "#430267" at bounding box center [160, 141] width 152 height 15
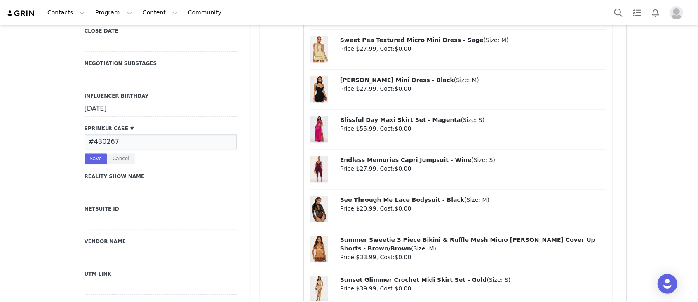
click at [98, 134] on input "#430267" at bounding box center [160, 141] width 152 height 15
click at [108, 153] on button "Cancel" at bounding box center [121, 158] width 28 height 11
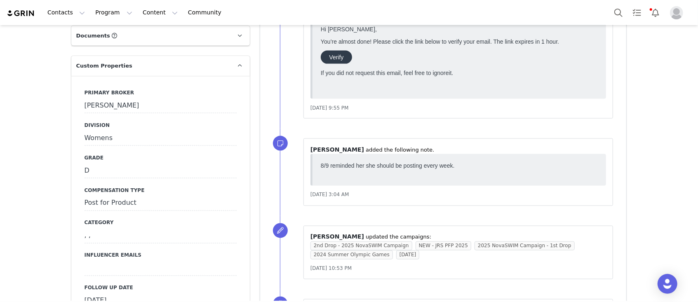
scroll to position [989, 0]
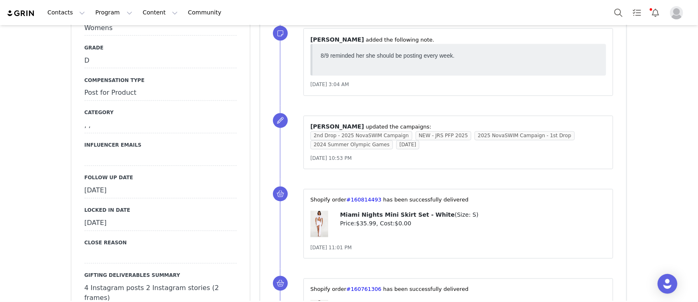
click at [103, 184] on div "August 31st, 2025" at bounding box center [160, 191] width 152 height 15
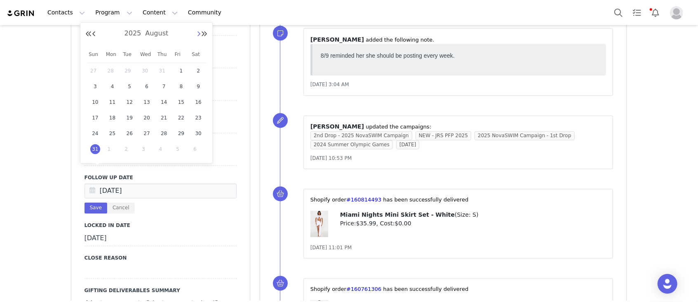
click at [197, 32] on button "Next Month" at bounding box center [199, 34] width 4 height 7
click at [108, 73] on span "1" at bounding box center [113, 71] width 10 height 10
type input "Sep 01 2025"
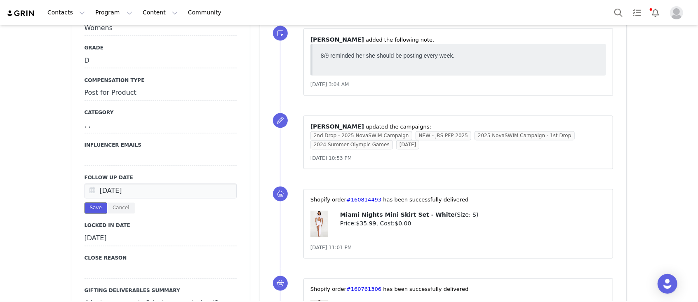
click at [86, 203] on button "Save" at bounding box center [95, 208] width 23 height 11
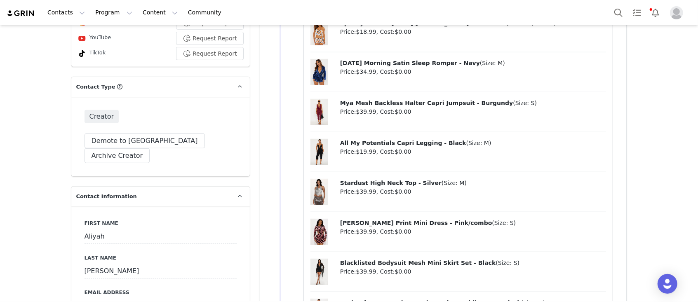
scroll to position [0, 0]
